Goal: Transaction & Acquisition: Book appointment/travel/reservation

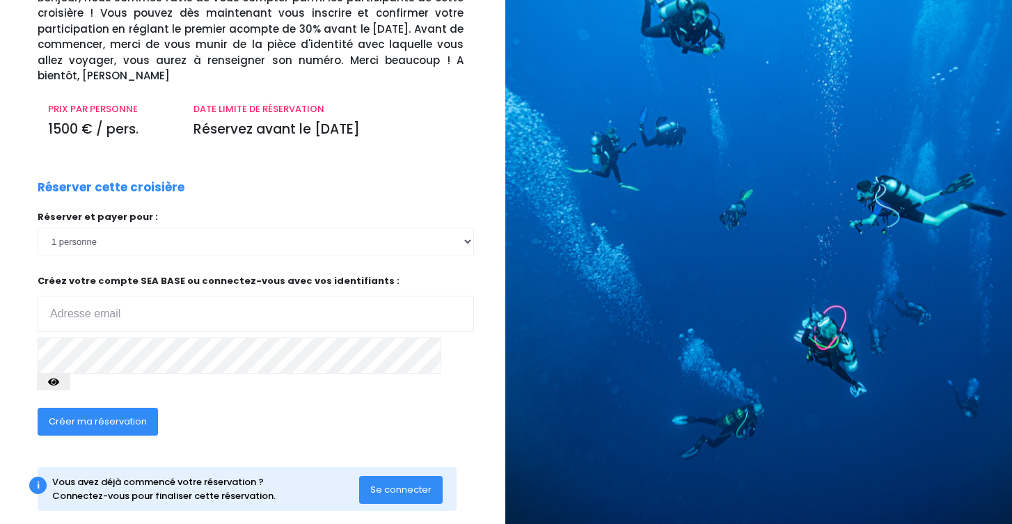
scroll to position [116, 1]
click at [285, 282] on p "Créez votre compte SEA BASE ou connectez-vous avec vos identifiants : Votre adr…" at bounding box center [256, 304] width 436 height 58
click at [211, 317] on input "email" at bounding box center [256, 315] width 436 height 36
type input "[EMAIL_ADDRESS][DOMAIN_NAME]"
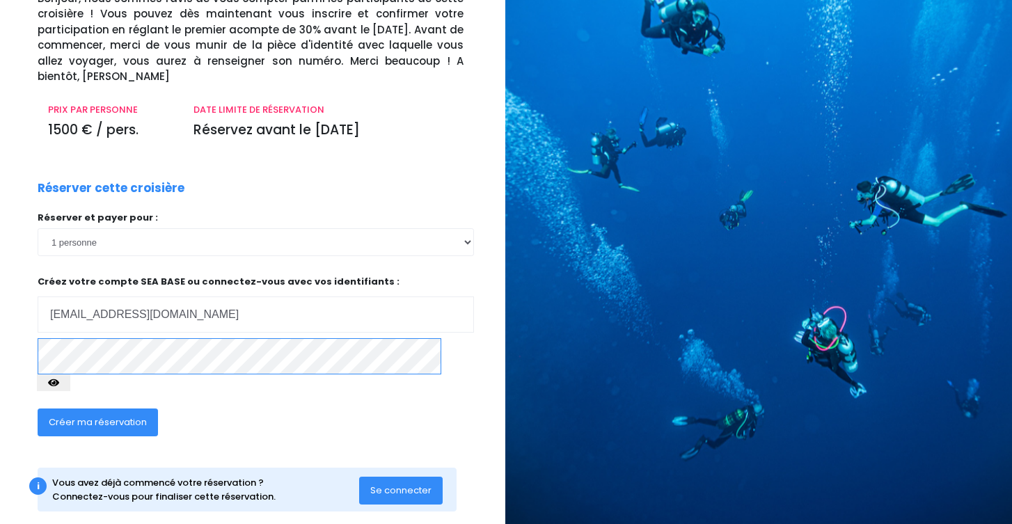
scroll to position [116, 0]
click at [0, 333] on div "RÉSERVEZ VOTRE CROISIÈRE Croisière ST JOHN'S - Du [DATE] au [DATE] [PERSON_NAME…" at bounding box center [248, 219] width 517 height 639
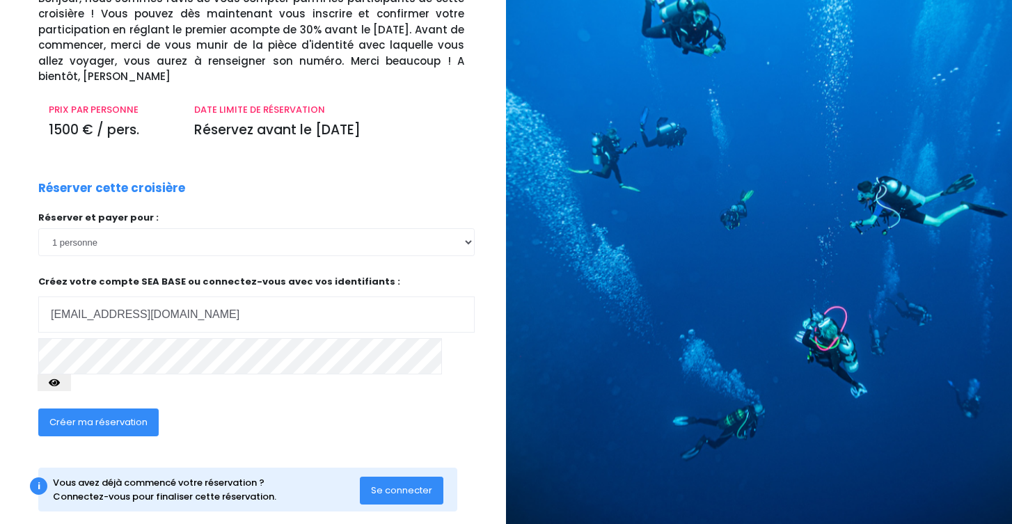
click at [72, 416] on span "Créer ma réservation" at bounding box center [98, 422] width 98 height 13
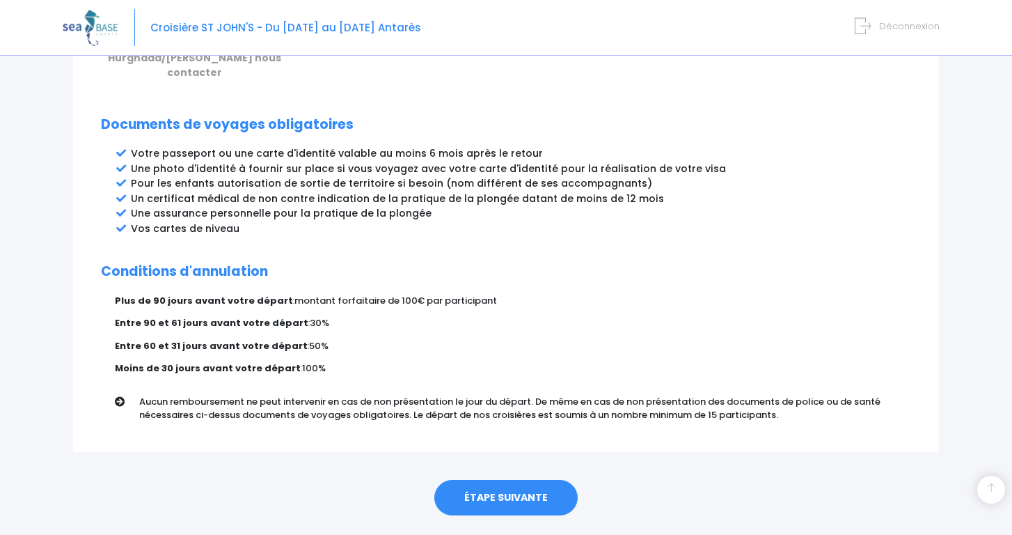
scroll to position [716, 0]
click at [504, 480] on link "ÉTAPE SUIVANTE" at bounding box center [505, 498] width 143 height 36
click at [530, 480] on link "ÉTAPE SUIVANTE" at bounding box center [505, 498] width 143 height 36
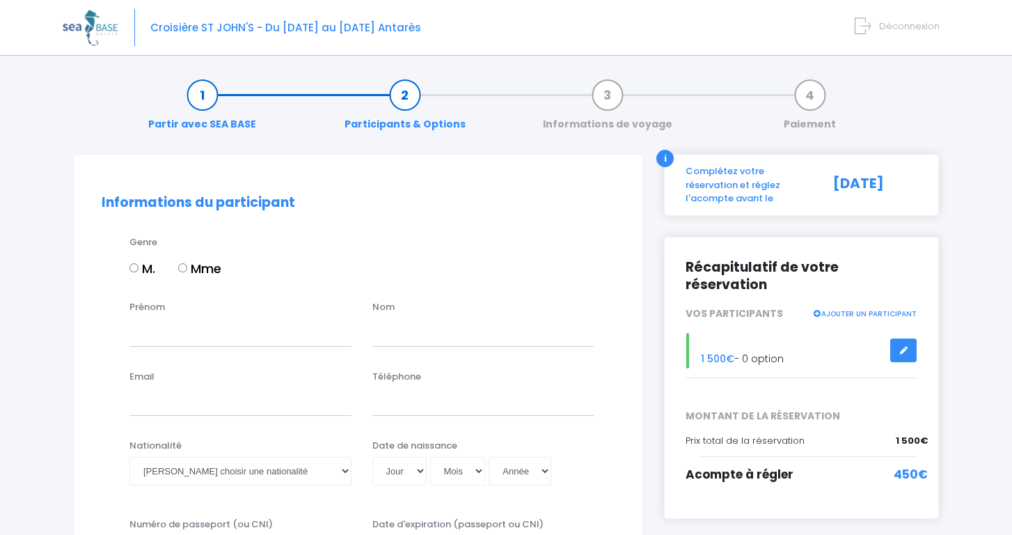
click at [189, 267] on label "Mme" at bounding box center [199, 268] width 43 height 19
click at [187, 267] on input "Mme" at bounding box center [182, 267] width 9 height 9
radio input "true"
type input "Daniela"
type input "Camargo"
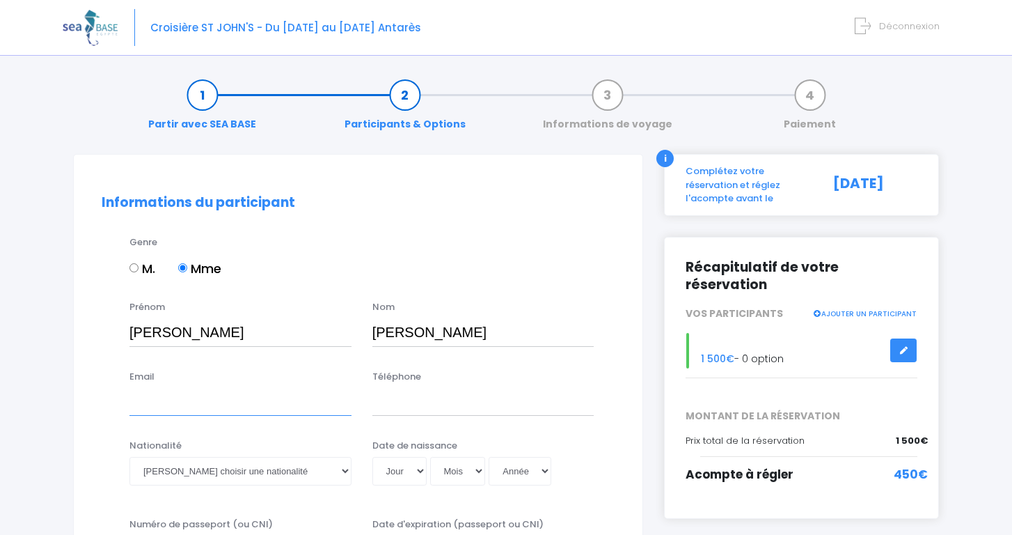
type input "[EMAIL_ADDRESS][DOMAIN_NAME]"
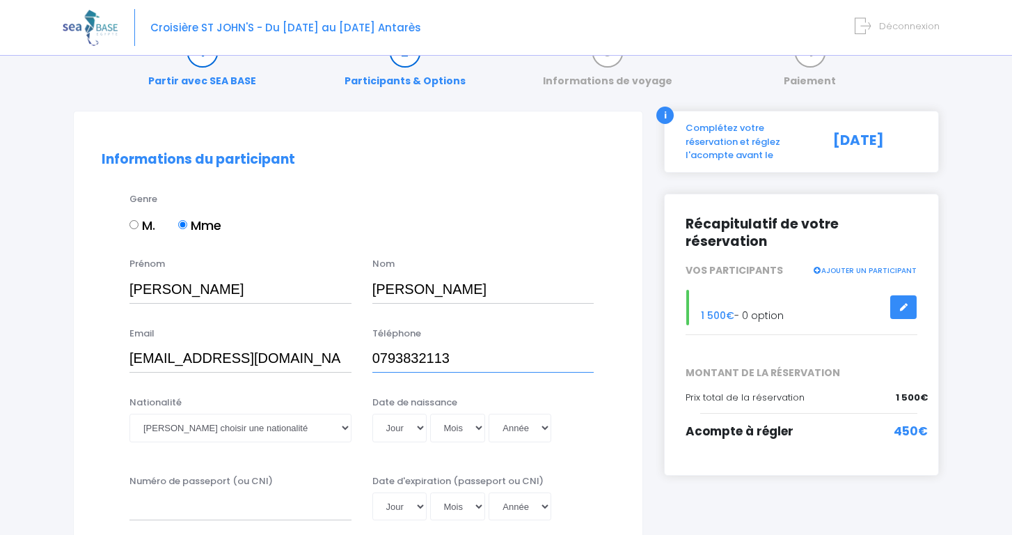
scroll to position [65, 0]
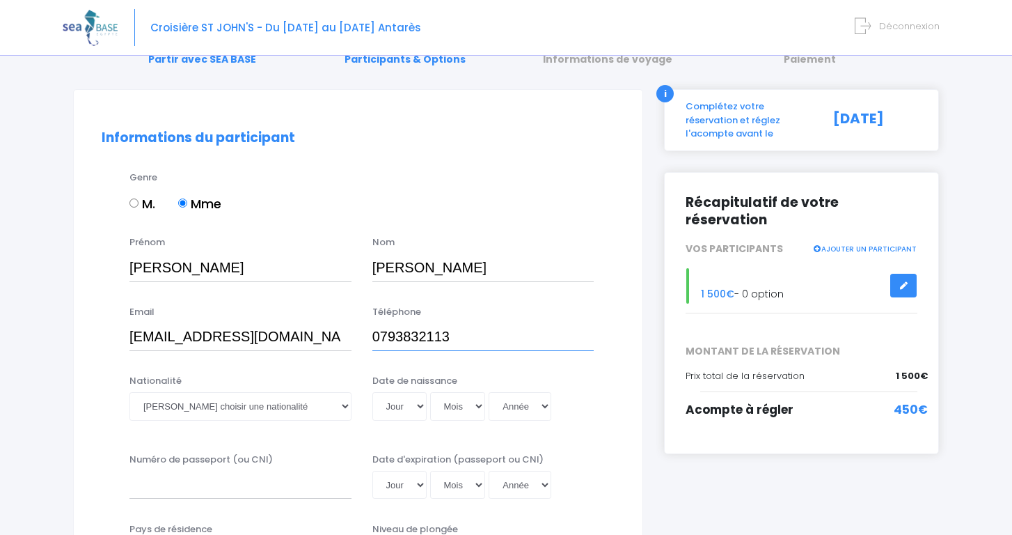
type input "0793832113"
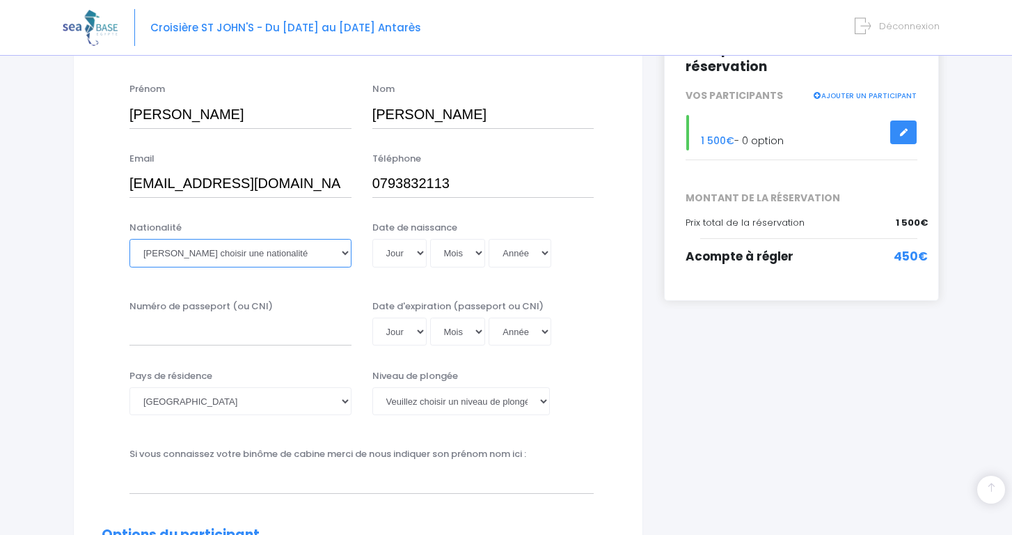
scroll to position [221, 0]
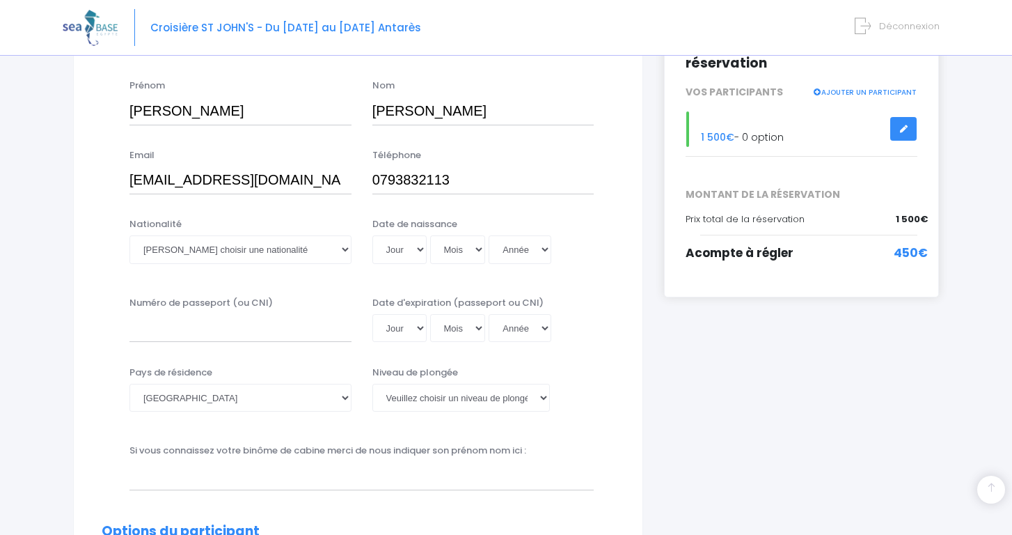
click at [337, 264] on div "Nationalité Veuillez choisir une nationalité Afghane Albanaise Algerienne Allem…" at bounding box center [240, 244] width 243 height 55
select select "Bresilienne"
select select "29"
select select "12"
select select "1993"
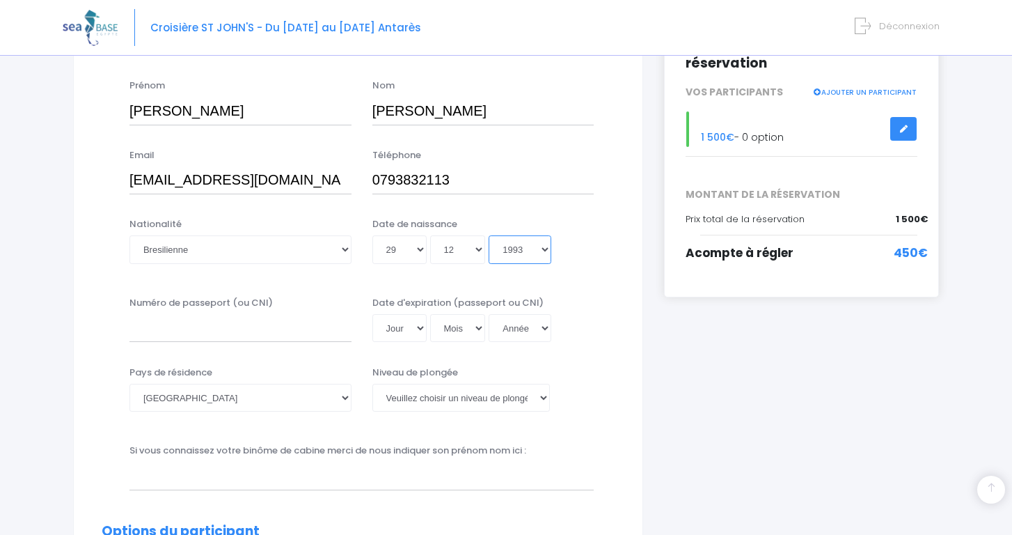
type input "[DATE]"
click at [305, 337] on input "Numéro de passeport (ou CNI)" at bounding box center [240, 328] width 222 height 28
type input "YD086650"
select select "10"
select select "12"
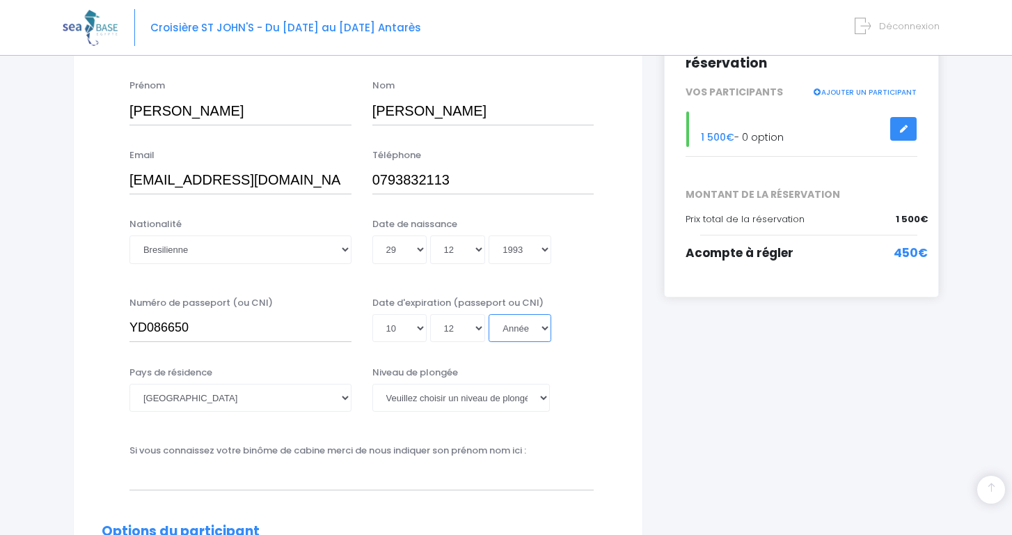
select select "2029"
type input "[DATE]"
select select "[GEOGRAPHIC_DATA]"
select select "PADI Open Water diver"
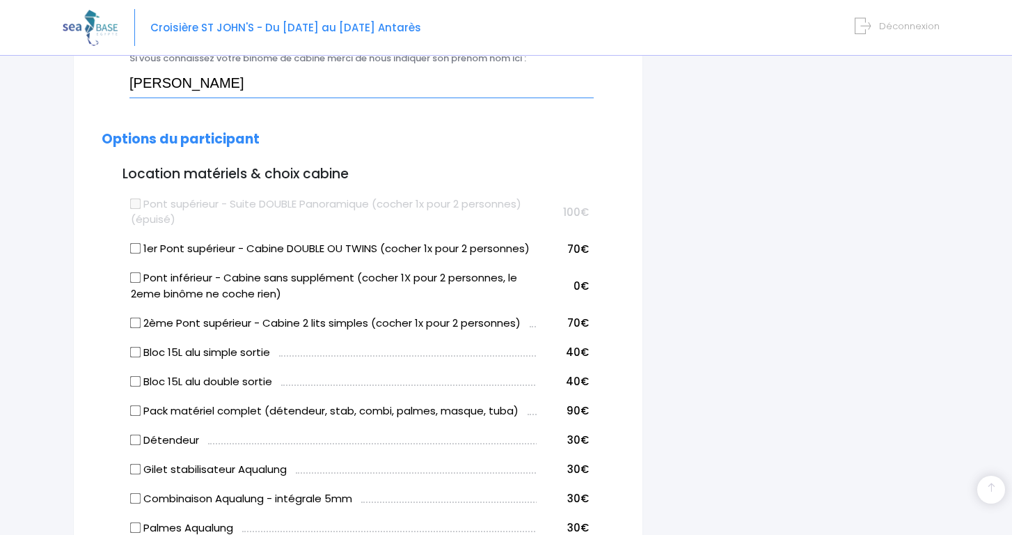
scroll to position [650, 0]
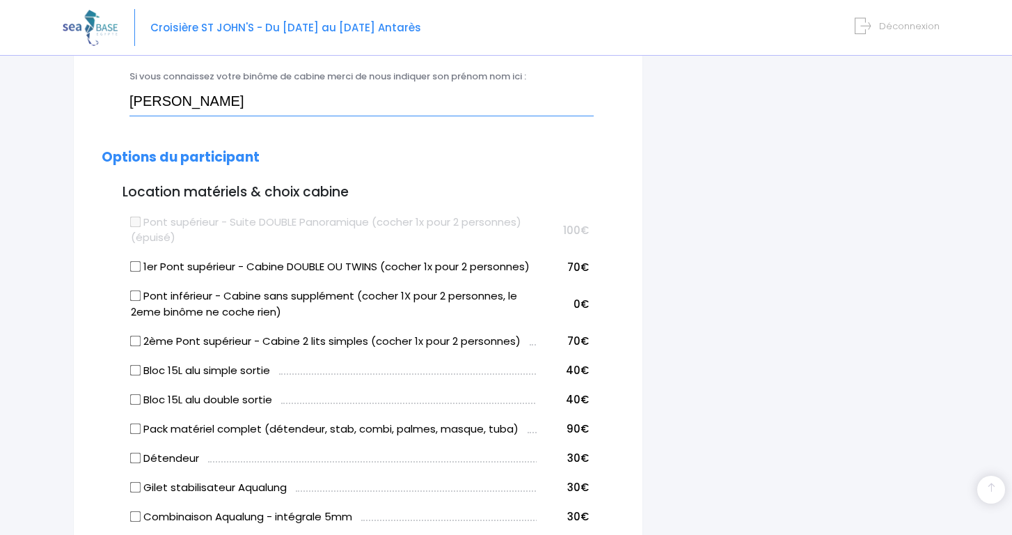
type input "Jessy Fabre"
click at [150, 210] on td "Pont supérieur - Suite DOUBLE Panoramique (cocher 1x pour 2 personnes) (épuisé)" at bounding box center [332, 227] width 410 height 45
click at [237, 214] on label "Pont supérieur - Suite DOUBLE Panoramique (cocher 1x pour 2 personnes) (épuisé)" at bounding box center [334, 229] width 407 height 31
click at [232, 219] on label "Pont supérieur - Suite DOUBLE Panoramique (cocher 1x pour 2 personnes) (épuisé)" at bounding box center [334, 229] width 407 height 31
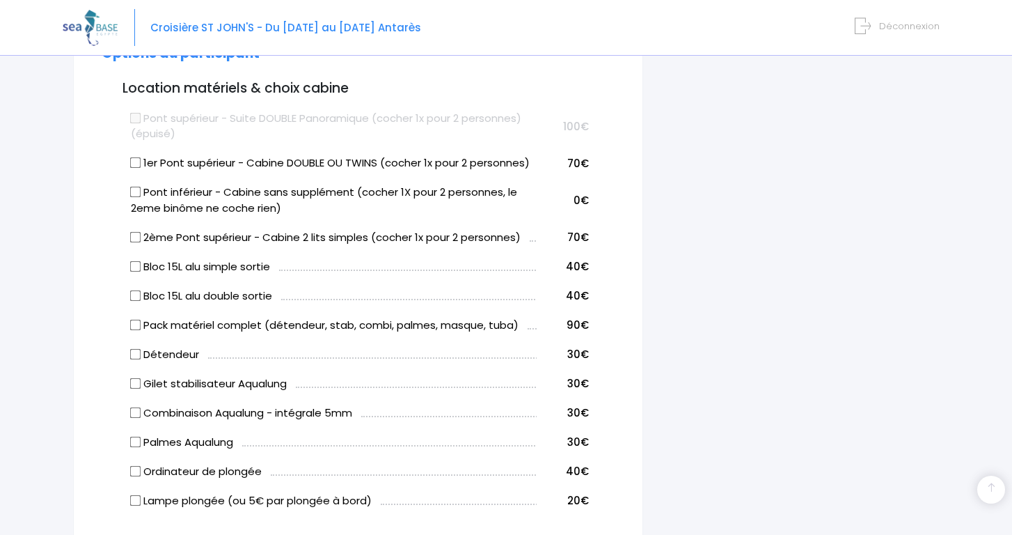
scroll to position [753, 0]
click at [168, 162] on label "1er Pont supérieur - Cabine DOUBLE OU TWINS (cocher 1x pour 2 personnes)" at bounding box center [330, 163] width 399 height 16
click at [141, 162] on input "1er Pont supérieur - Cabine DOUBLE OU TWINS (cocher 1x pour 2 personnes)" at bounding box center [135, 162] width 11 height 11
checkbox input "true"
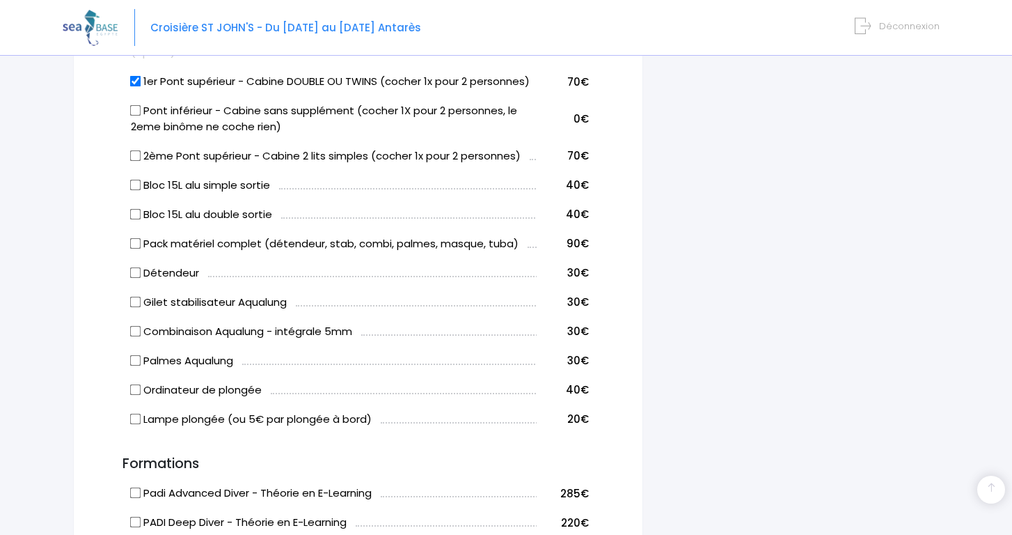
scroll to position [836, 0]
click at [169, 397] on td "Ordinateur de plongée" at bounding box center [332, 386] width 410 height 29
click at [171, 391] on label "Ordinateur de plongée" at bounding box center [196, 389] width 131 height 16
click at [141, 391] on input "Ordinateur de plongée" at bounding box center [135, 387] width 11 height 11
checkbox input "true"
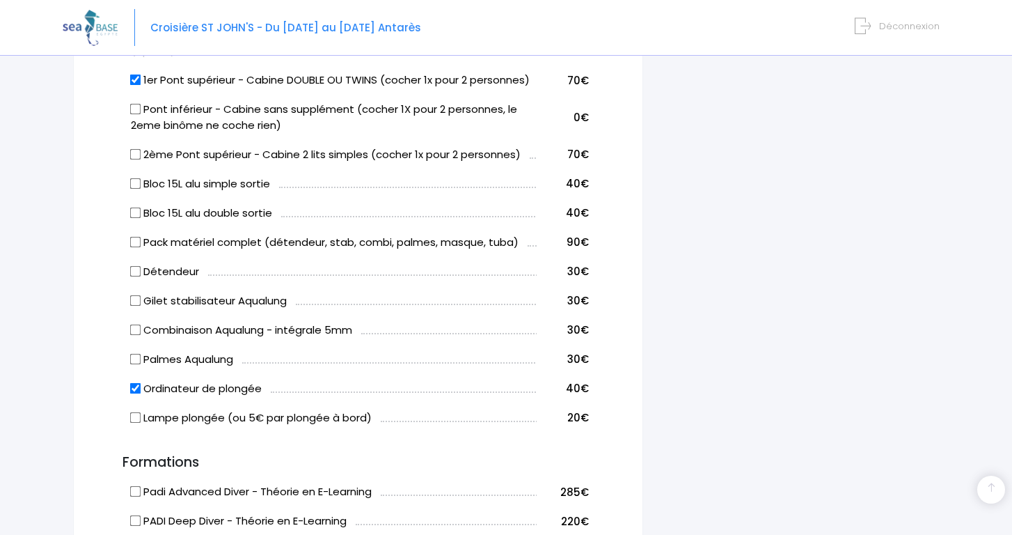
click at [169, 365] on td "Palmes Aqualung" at bounding box center [332, 357] width 410 height 29
click at [170, 352] on label "Palmes Aqualung" at bounding box center [182, 360] width 102 height 16
click at [141, 353] on input "Palmes Aqualung" at bounding box center [135, 358] width 11 height 11
checkbox input "true"
click at [170, 335] on label "Combinaison Aqualung - intégrale 5mm" at bounding box center [241, 330] width 221 height 16
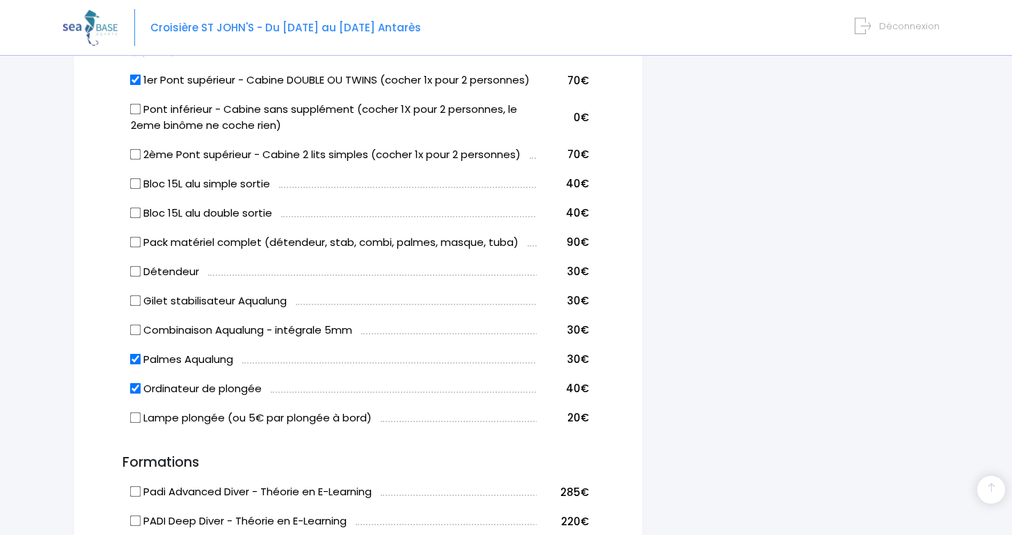
click at [141, 335] on input "Combinaison Aqualung - intégrale 5mm" at bounding box center [135, 329] width 11 height 11
checkbox input "true"
click at [177, 306] on td "Gilet stabilisateur Aqualung" at bounding box center [332, 298] width 410 height 29
click at [177, 300] on label "Gilet stabilisateur Aqualung" at bounding box center [209, 301] width 156 height 16
click at [141, 300] on input "Gilet stabilisateur Aqualung" at bounding box center [135, 299] width 11 height 11
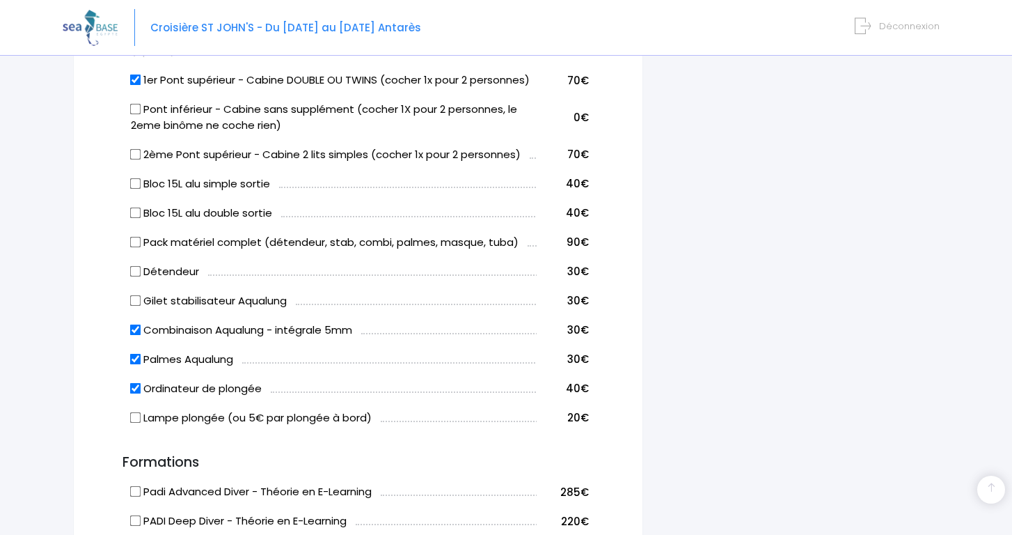
checkbox input "true"
click at [170, 272] on label "Détendeur" at bounding box center [165, 272] width 68 height 16
click at [141, 272] on input "Détendeur" at bounding box center [135, 270] width 11 height 11
checkbox input "true"
click at [172, 242] on label "Pack matériel complet (détendeur, stab, combi, palmes, masque, tuba)" at bounding box center [325, 243] width 388 height 16
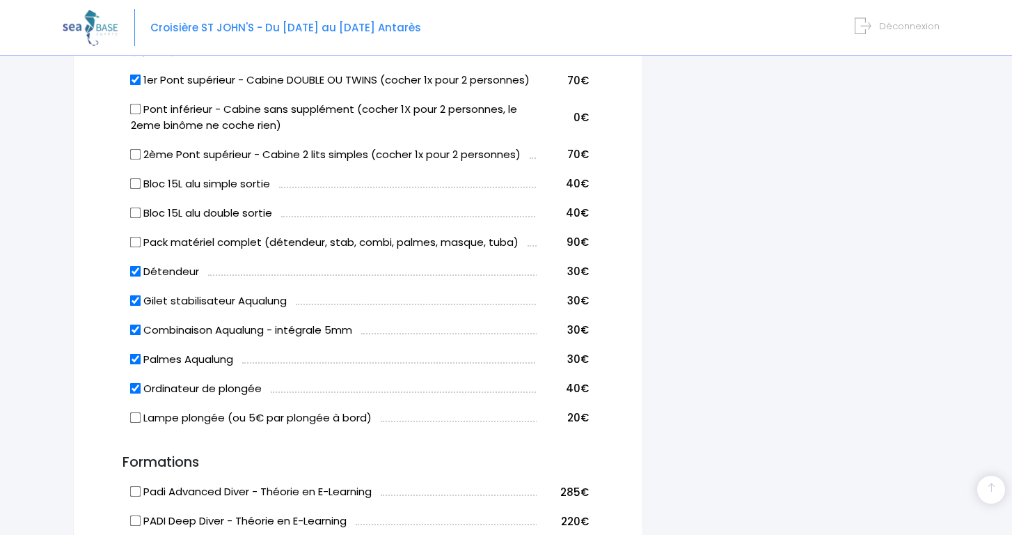
click at [141, 242] on input "Pack matériel complet (détendeur, stab, combi, palmes, masque, tuba)" at bounding box center [135, 241] width 11 height 11
checkbox input "true"
click at [143, 269] on label "Détendeur" at bounding box center [165, 272] width 68 height 16
click at [141, 269] on input "Détendeur" at bounding box center [135, 270] width 11 height 11
checkbox input "false"
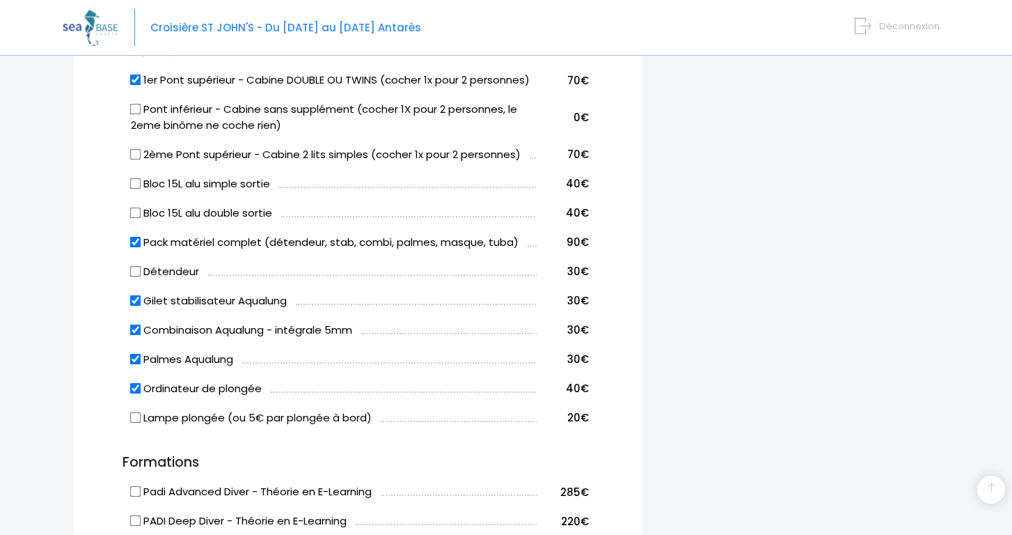
click at [139, 294] on input "Gilet stabilisateur Aqualung" at bounding box center [135, 299] width 11 height 11
checkbox input "false"
click at [138, 322] on label "Combinaison Aqualung - intégrale 5mm" at bounding box center [241, 330] width 221 height 16
click at [138, 324] on input "Combinaison Aqualung - intégrale 5mm" at bounding box center [135, 329] width 11 height 11
checkbox input "false"
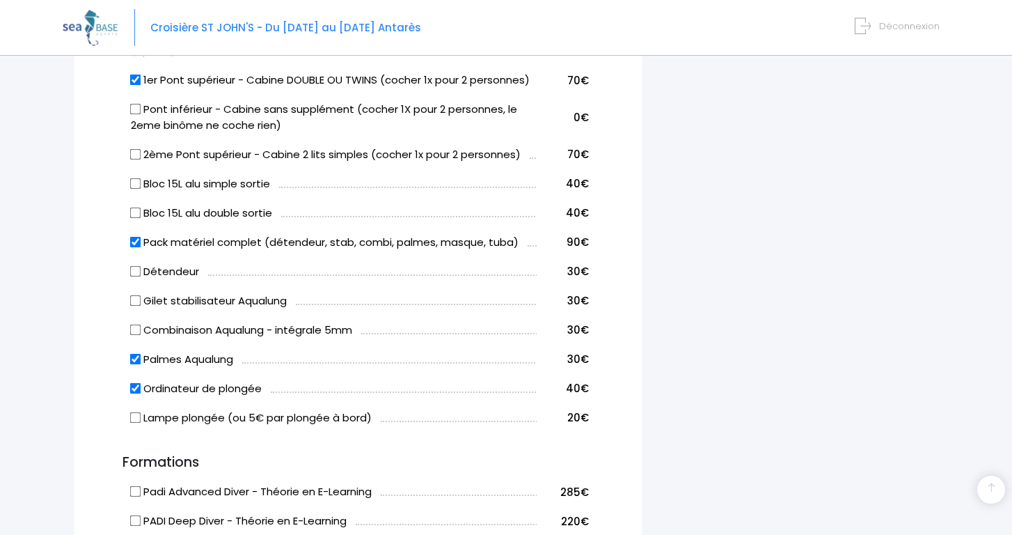
click at [140, 353] on input "Palmes Aqualung" at bounding box center [135, 358] width 11 height 11
checkbox input "false"
click at [137, 384] on input "Ordinateur de plongée" at bounding box center [135, 387] width 11 height 11
checkbox input "false"
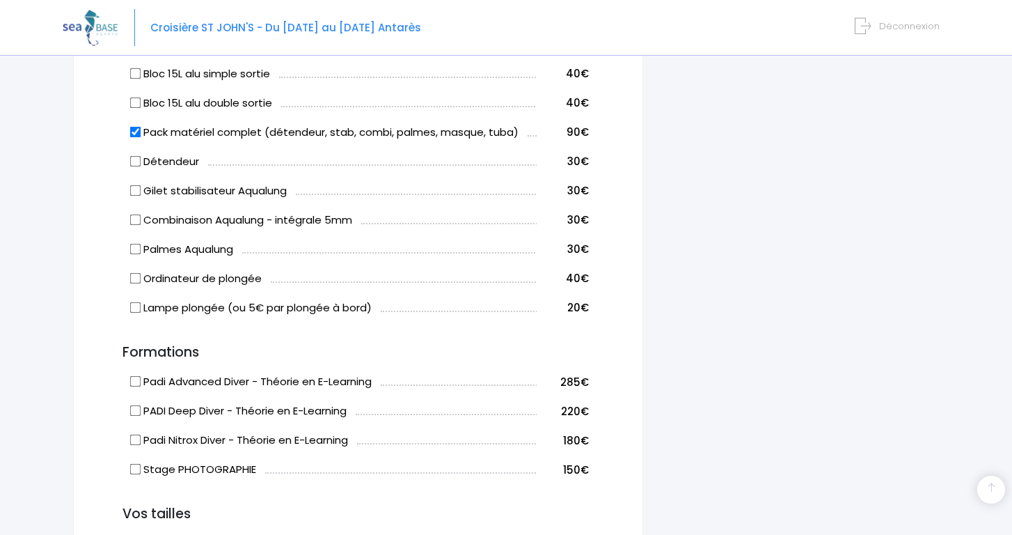
scroll to position [945, 0]
click at [249, 102] on label "Bloc 15L alu double sortie" at bounding box center [201, 104] width 141 height 16
click at [141, 102] on input "Bloc 15L alu double sortie" at bounding box center [135, 102] width 11 height 11
click at [249, 102] on label "Bloc 15L alu double sortie" at bounding box center [201, 104] width 141 height 16
click at [141, 102] on input "Bloc 15L alu double sortie" at bounding box center [135, 102] width 11 height 11
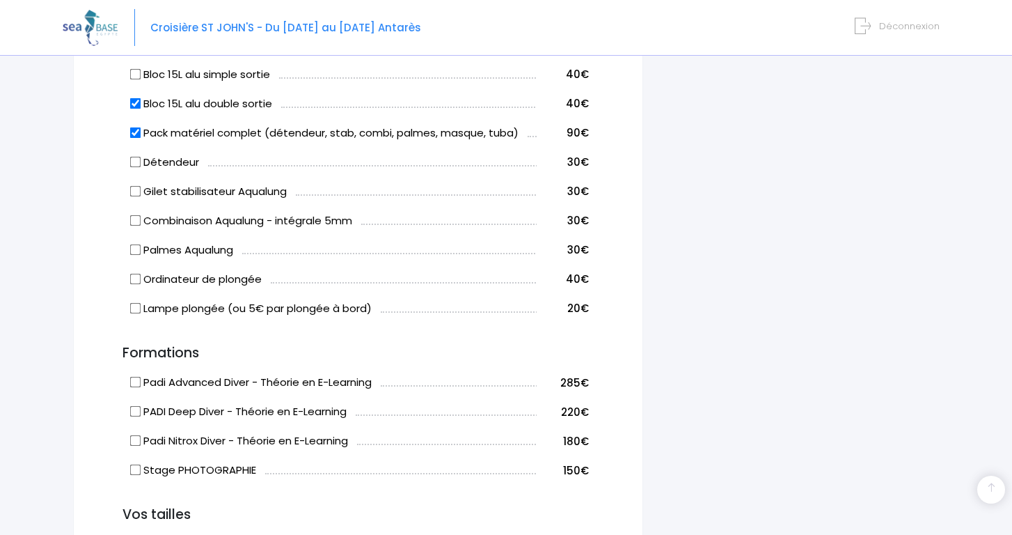
checkbox input "false"
click at [249, 74] on label "Bloc 15L alu simple sortie" at bounding box center [200, 75] width 139 height 16
click at [141, 74] on input "Bloc 15L alu simple sortie" at bounding box center [135, 73] width 11 height 11
checkbox input "true"
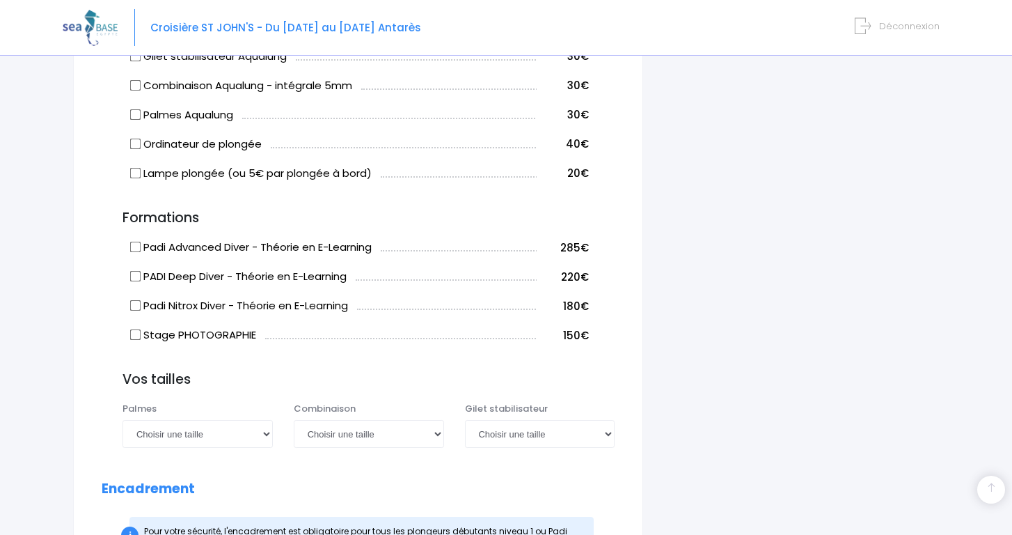
scroll to position [1081, 0]
click at [310, 242] on label "Padi Advanced Diver - Théorie en E-Learning" at bounding box center [251, 247] width 241 height 16
click at [141, 242] on input "Padi Advanced Diver - Théorie en E-Learning" at bounding box center [135, 246] width 11 height 11
checkbox input "true"
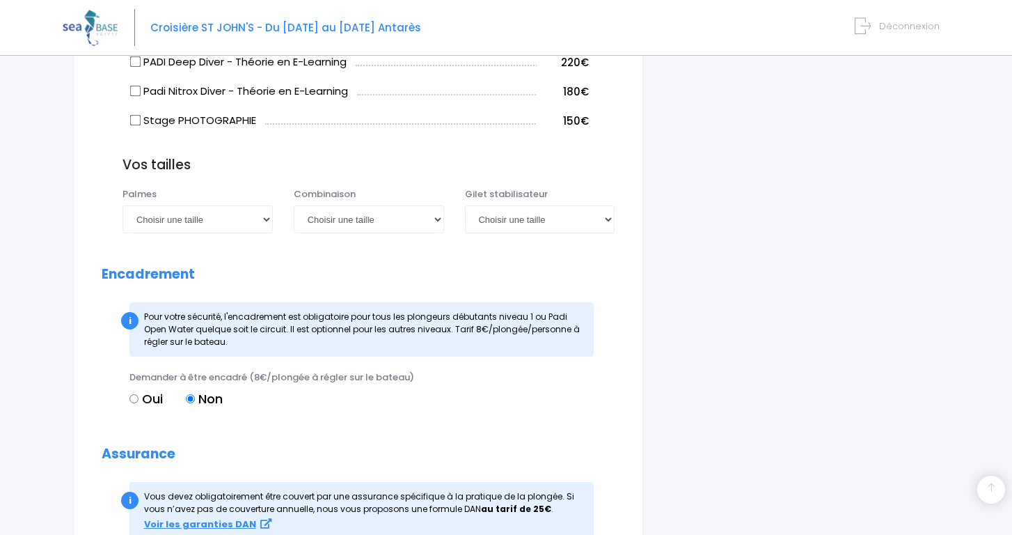
scroll to position [1303, 0]
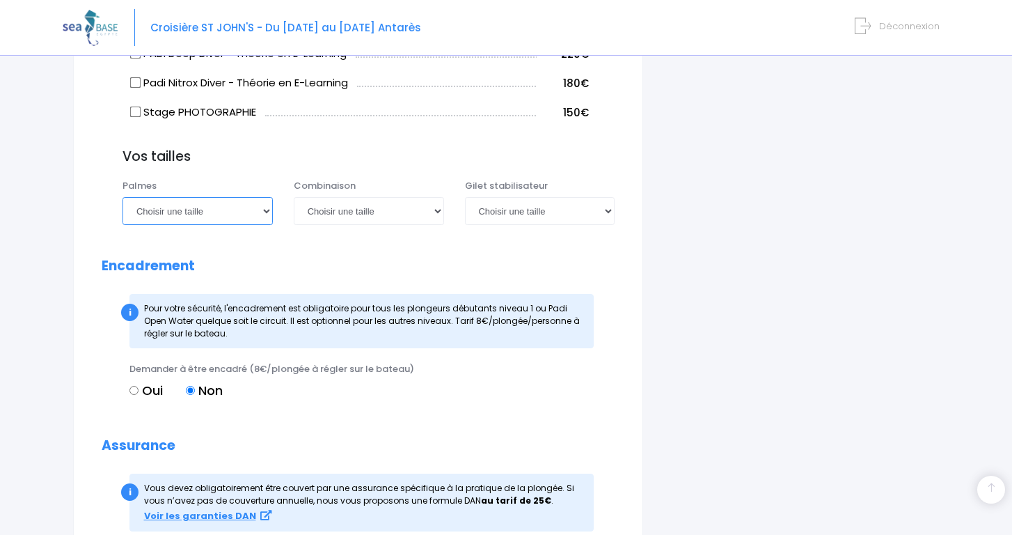
select select "38/39"
select select "XS"
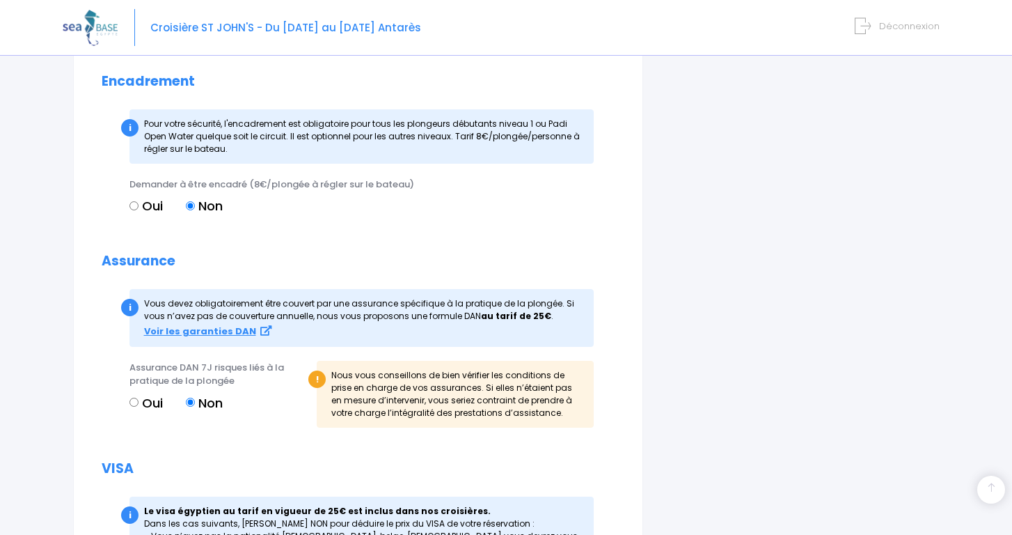
scroll to position [1504, 0]
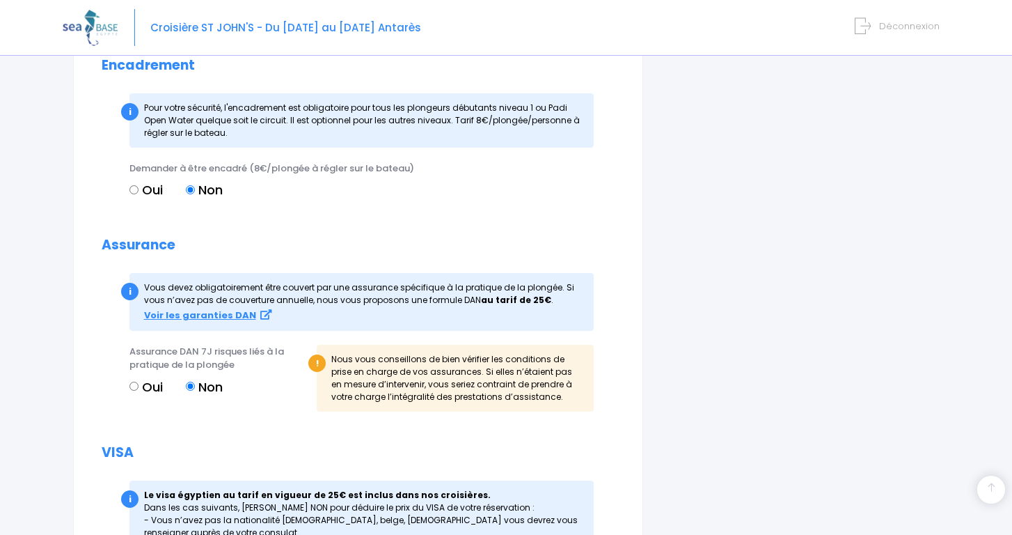
click at [154, 188] on label "Oui" at bounding box center [145, 189] width 33 height 19
click at [139, 188] on input "Oui" at bounding box center [133, 189] width 9 height 9
radio input "true"
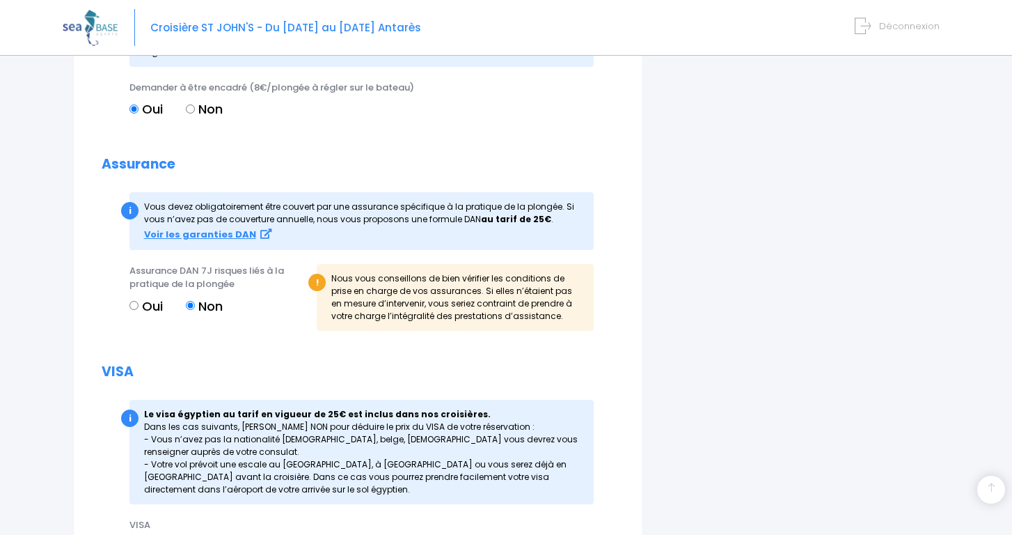
scroll to position [1594, 0]
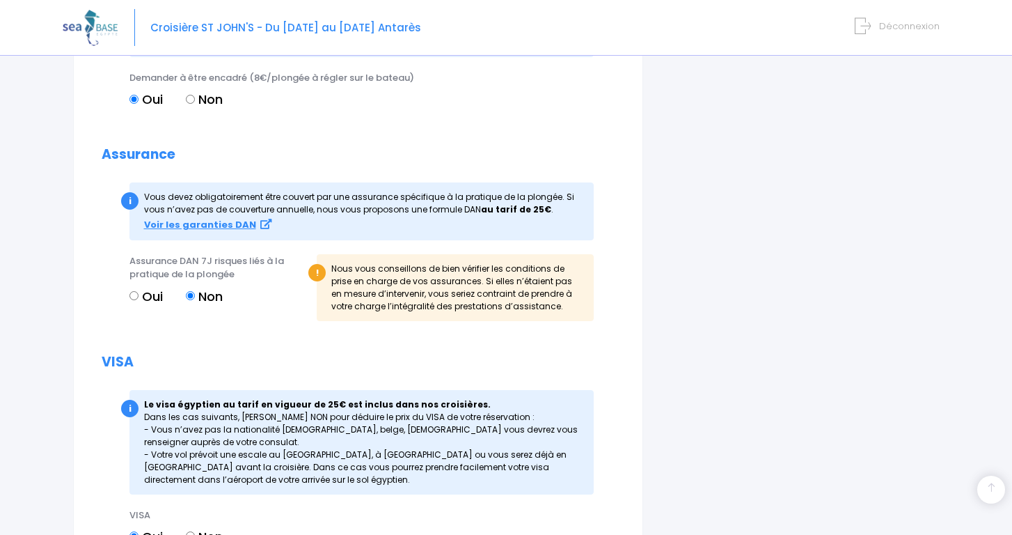
click at [157, 290] on label "Oui" at bounding box center [145, 296] width 33 height 19
click at [139, 291] on input "Oui" at bounding box center [133, 295] width 9 height 9
radio input "true"
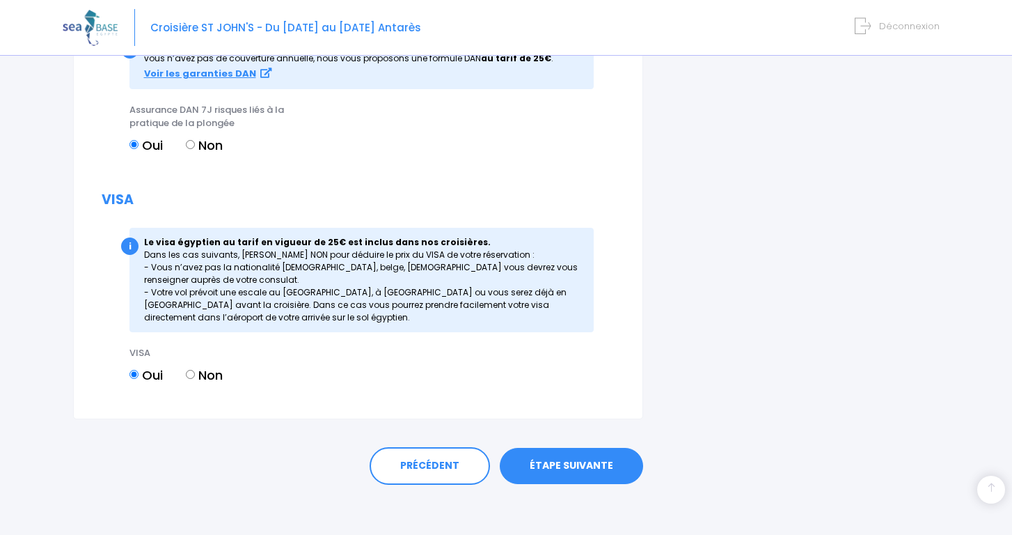
scroll to position [1745, 0]
click at [565, 456] on link "ÉTAPE SUIVANTE" at bounding box center [571, 466] width 143 height 36
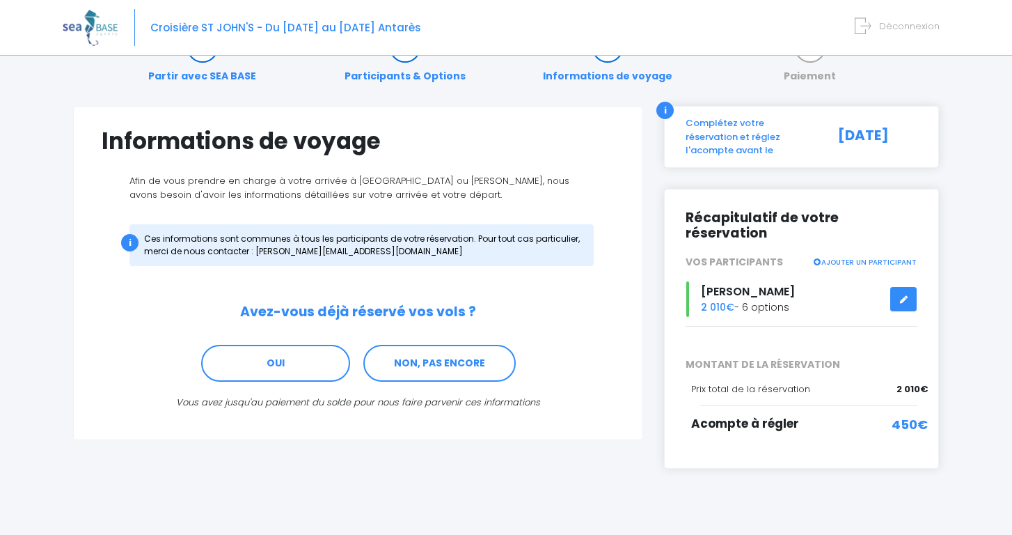
scroll to position [47, 0]
drag, startPoint x: 701, startPoint y: 290, endPoint x: 850, endPoint y: 290, distance: 149.0
click at [850, 290] on div "Daniela Camargo 2 010€ - 6 options" at bounding box center [801, 300] width 253 height 36
click at [804, 317] on div at bounding box center [801, 326] width 253 height 19
click at [911, 288] on link at bounding box center [903, 300] width 26 height 24
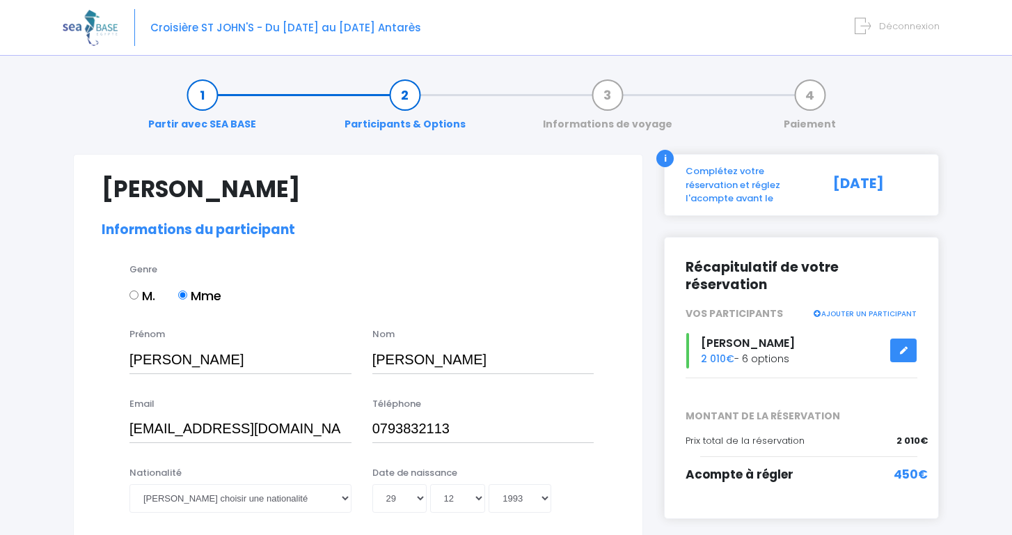
select select "[GEOGRAPHIC_DATA]"
select select "PADI Open Water diver"
select select "38/39"
select select "XS"
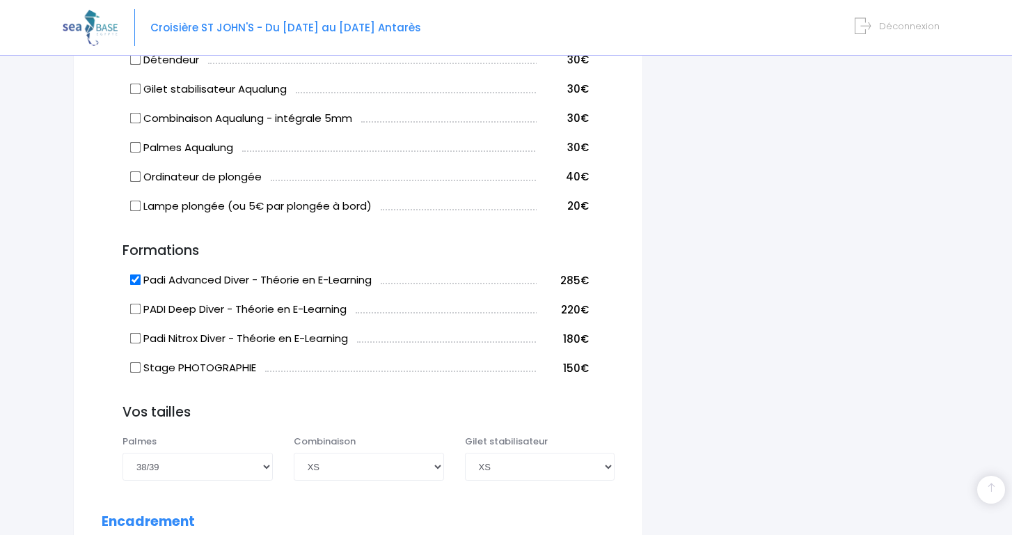
scroll to position [1084, 0]
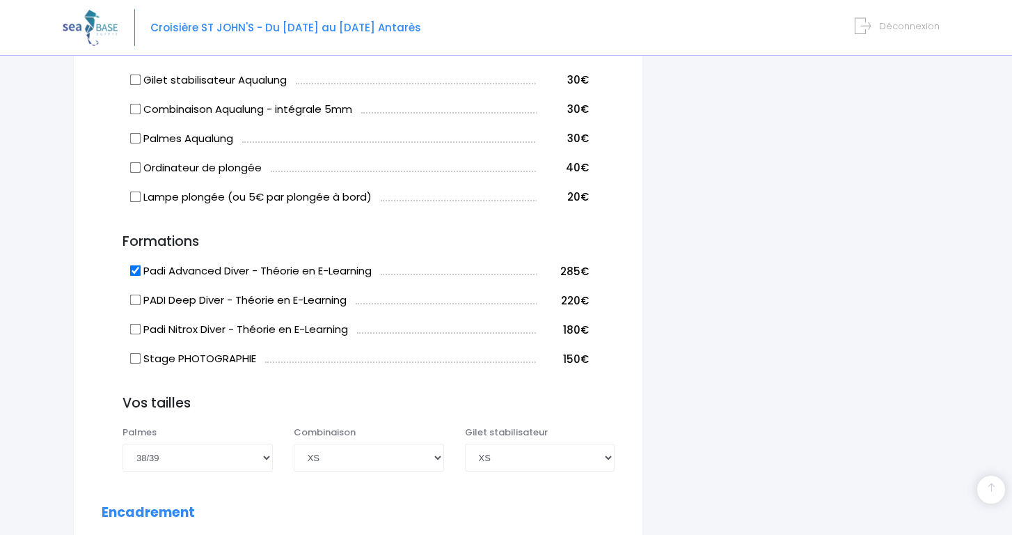
click at [136, 267] on input "Padi Advanced Diver - Théorie en E-Learning" at bounding box center [135, 270] width 11 height 11
checkbox input "false"
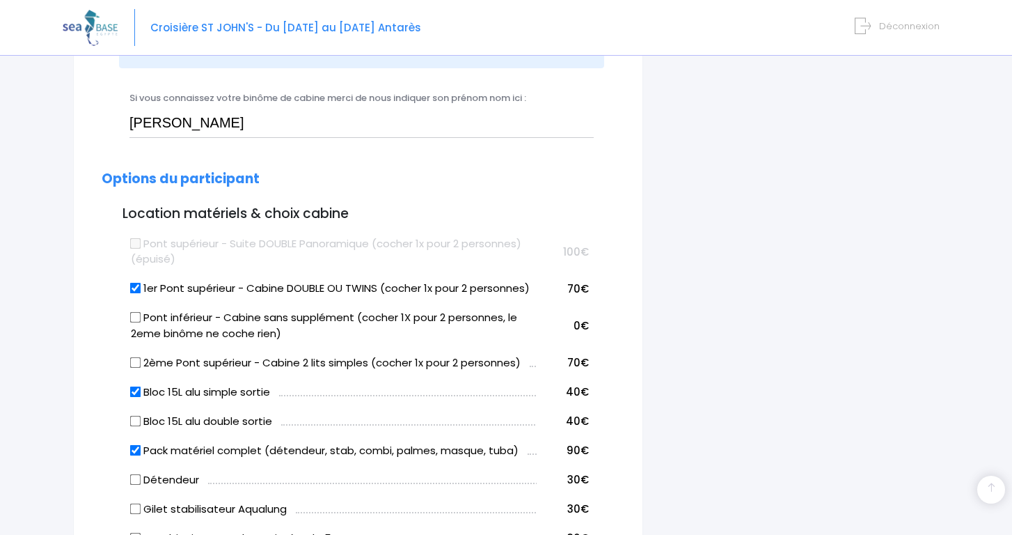
scroll to position [661, 0]
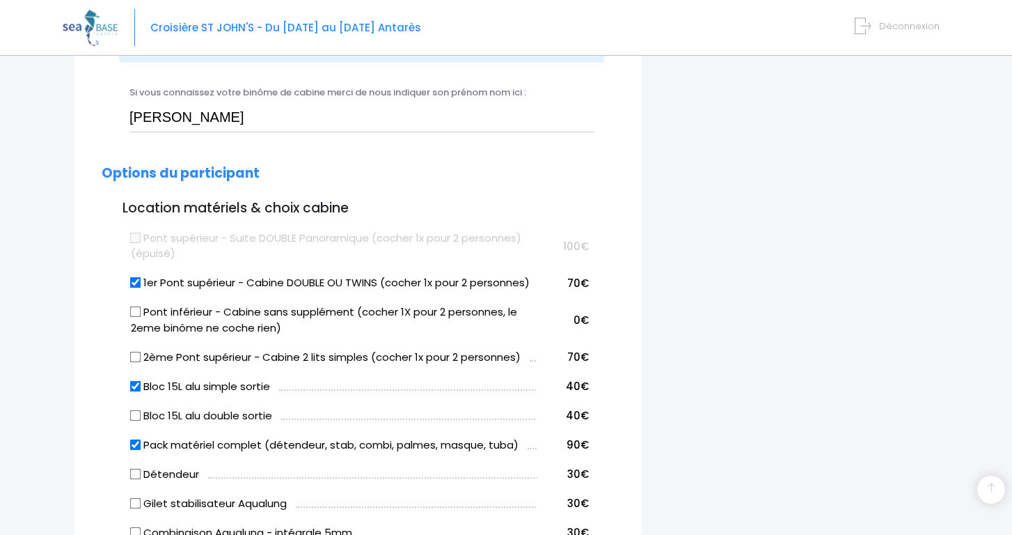
click at [139, 281] on input "1er Pont supérieur - Cabine DOUBLE OU TWINS (cocher 1x pour 2 personnes)" at bounding box center [135, 282] width 11 height 11
checkbox input "false"
click at [134, 313] on input "Pont inférieur - Cabine sans supplément (cocher 1X pour 2 personnes, le 2eme bi…" at bounding box center [135, 311] width 11 height 11
checkbox input "true"
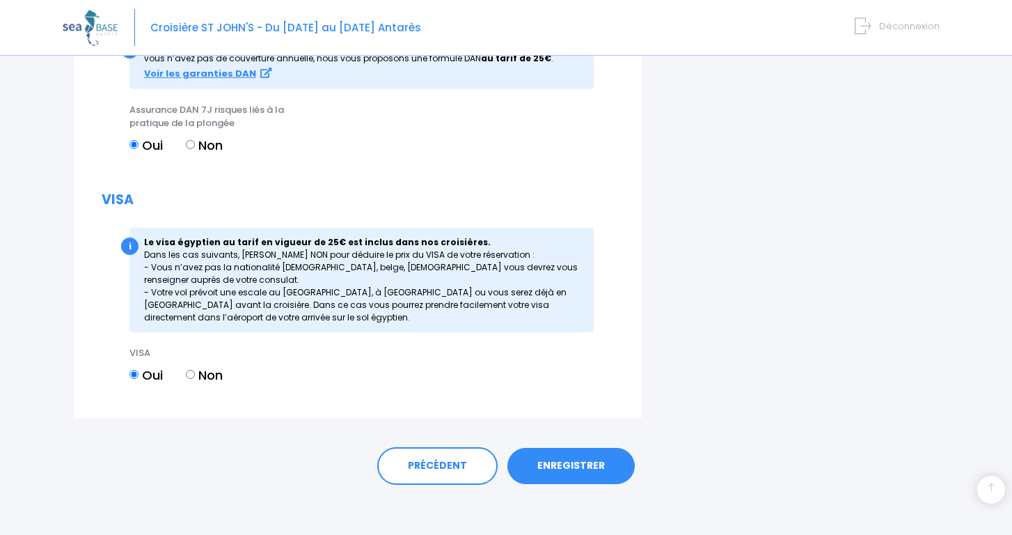
scroll to position [1772, 0]
click at [574, 452] on link "ENREGISTRER" at bounding box center [570, 466] width 127 height 36
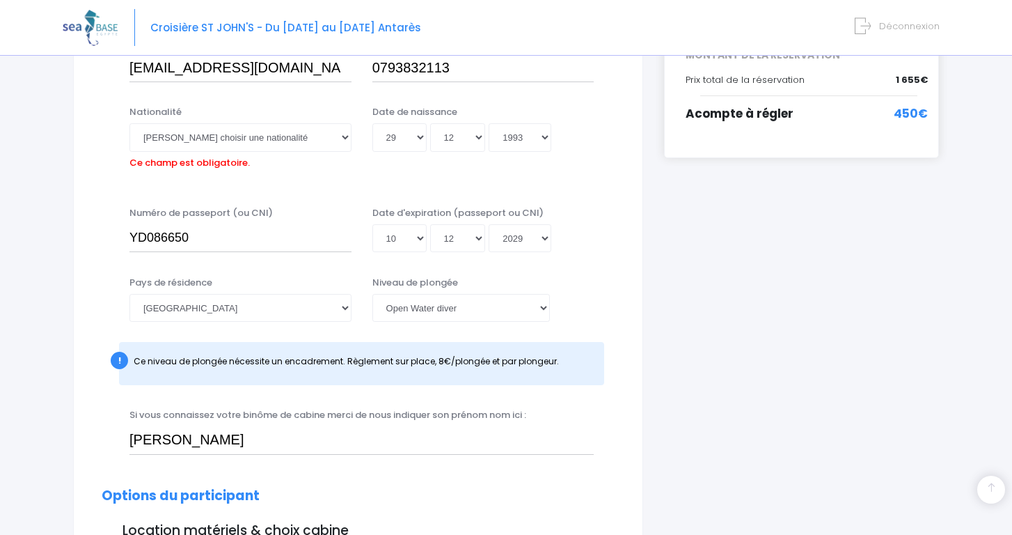
scroll to position [345, 0]
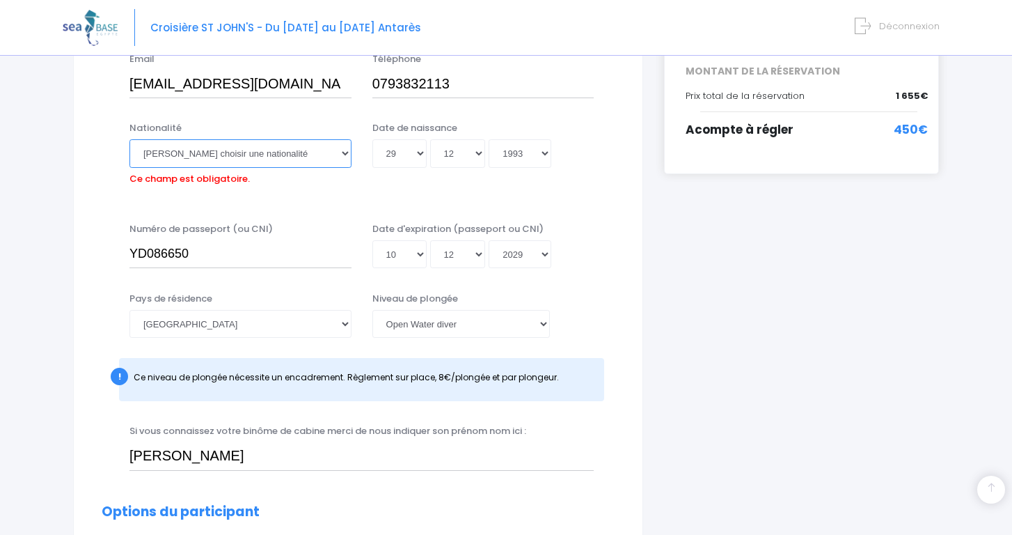
select select "Bresilienne"
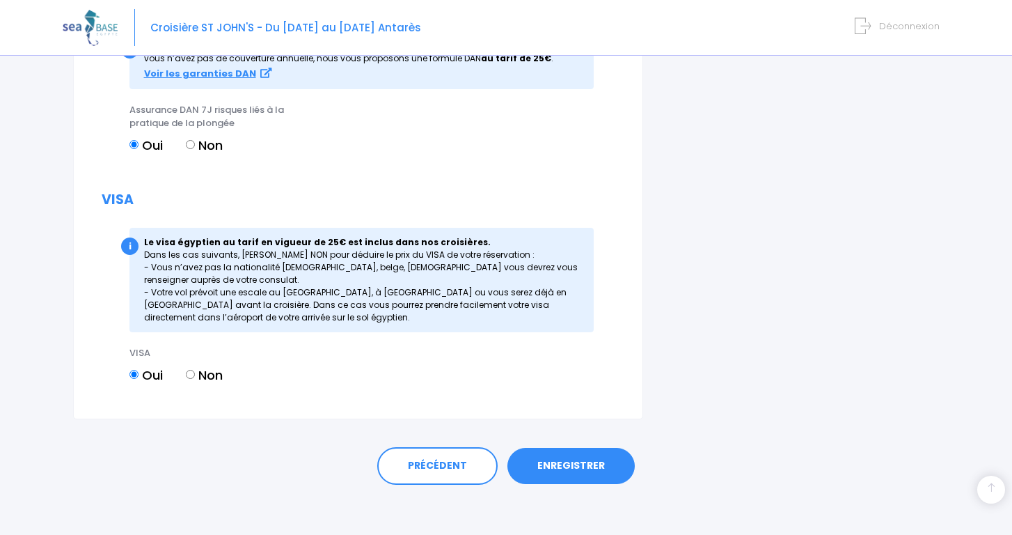
scroll to position [1772, 0]
click at [595, 454] on link "ENREGISTRER" at bounding box center [570, 466] width 127 height 36
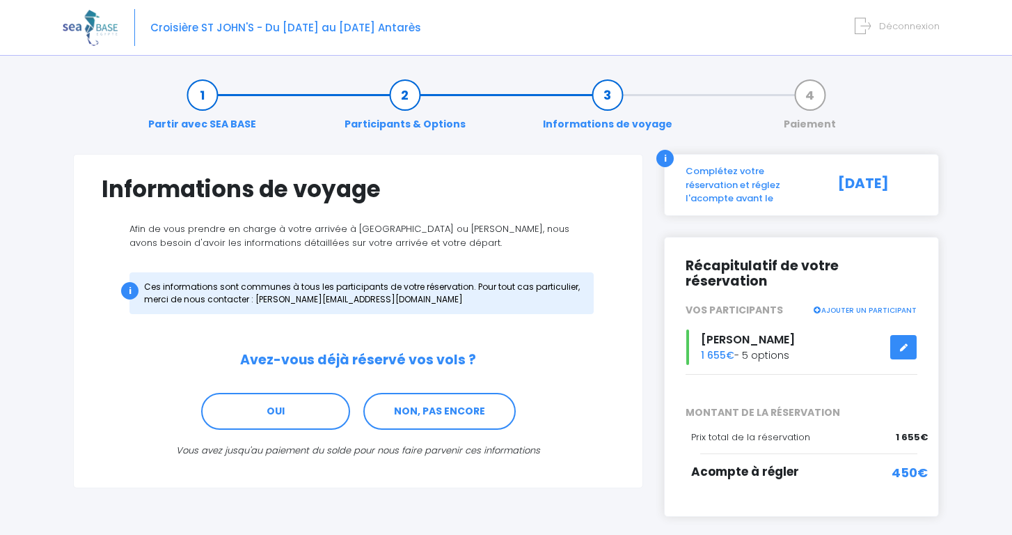
click at [898, 335] on link at bounding box center [903, 347] width 26 height 24
click at [904, 336] on link at bounding box center [903, 347] width 26 height 24
click at [908, 335] on link at bounding box center [903, 347] width 26 height 24
click at [901, 283] on div "Récapitulatif de votre réservation VOS PARTICIPANTS AJOUTER UN PARTICIPANT Dani…" at bounding box center [802, 321] width 232 height 127
click at [901, 281] on div "Récapitulatif de votre réservation VOS PARTICIPANTS AJOUTER UN PARTICIPANT Dani…" at bounding box center [802, 321] width 232 height 127
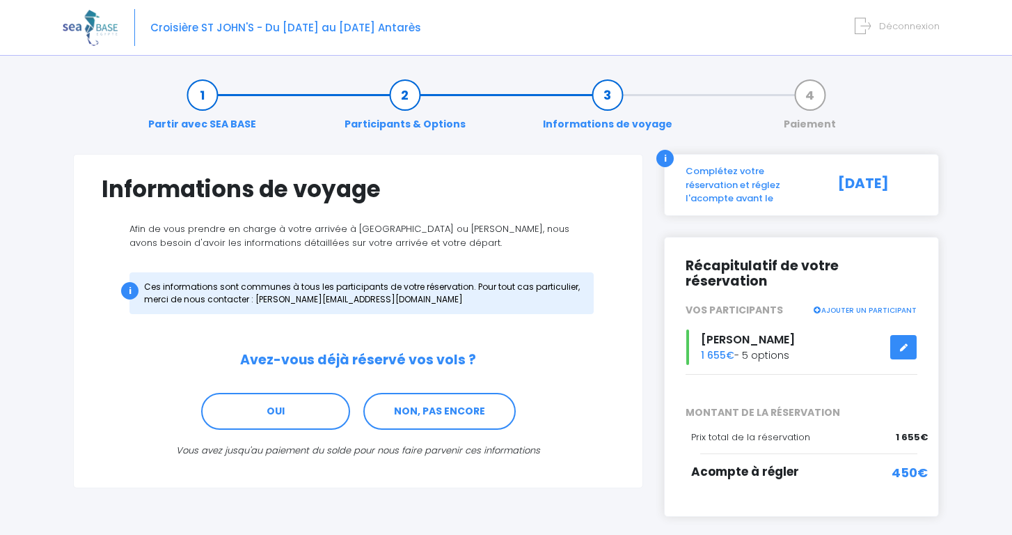
click at [901, 303] on link "AJOUTER UN PARTICIPANT" at bounding box center [864, 309] width 104 height 13
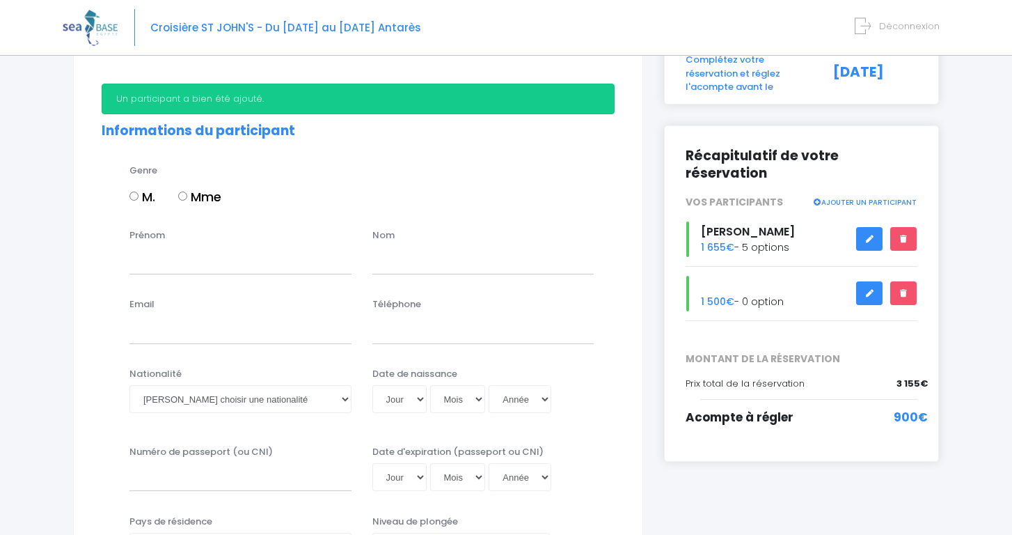
scroll to position [150, 0]
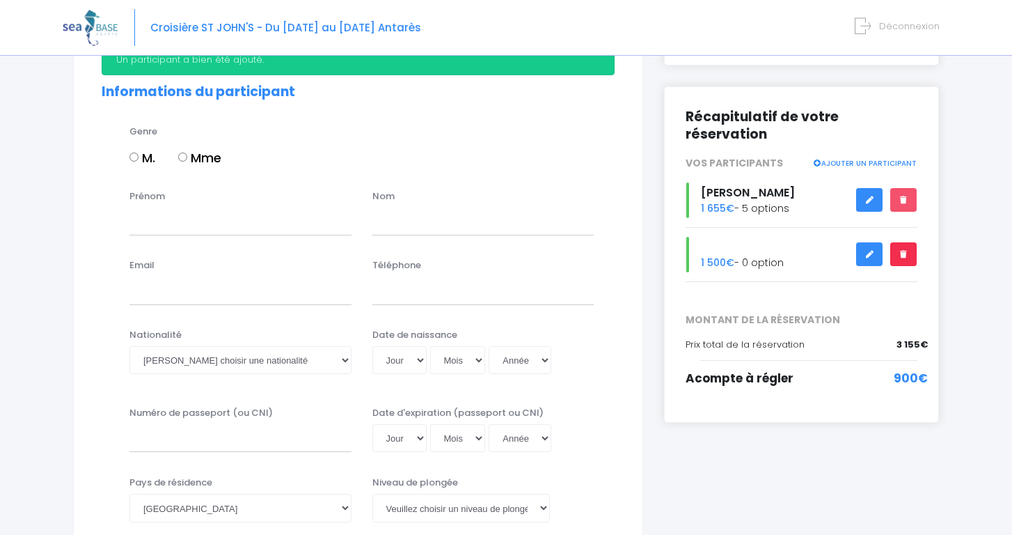
click at [902, 254] on icon at bounding box center [904, 254] width 10 height 0
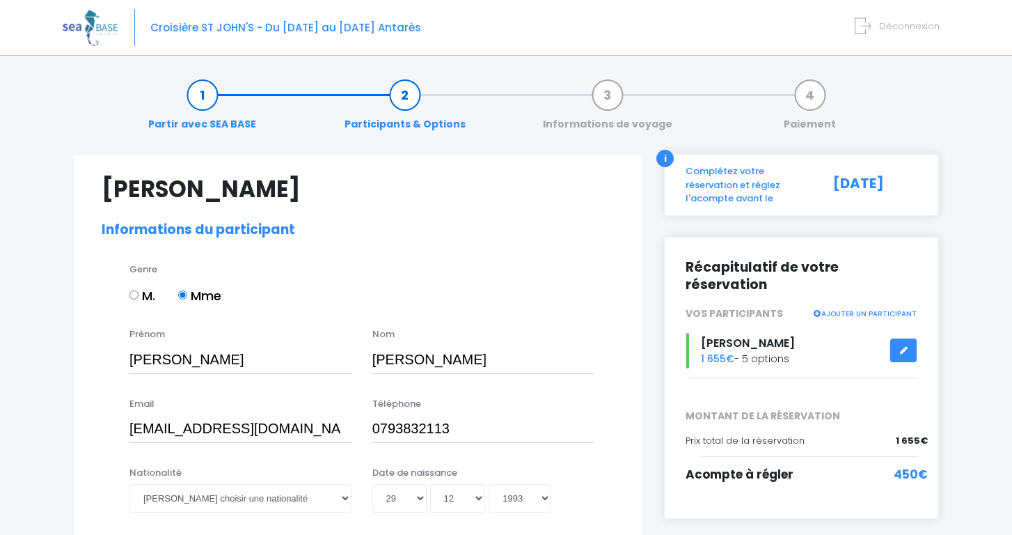
select select "[GEOGRAPHIC_DATA]"
select select "PADI Open Water diver"
select select "38/39"
select select "XS"
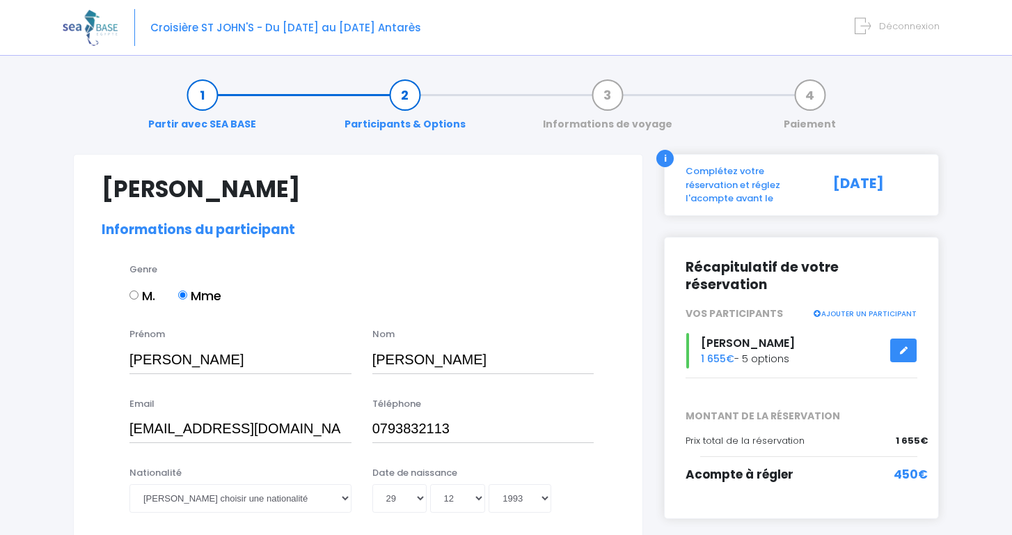
click at [906, 350] on icon at bounding box center [904, 350] width 10 height 0
click at [904, 350] on icon at bounding box center [904, 350] width 10 height 0
click at [139, 121] on li "Partir avec SEA BASE" at bounding box center [202, 110] width 203 height 44
click at [132, 118] on li "Partir avec SEA BASE" at bounding box center [202, 110] width 203 height 44
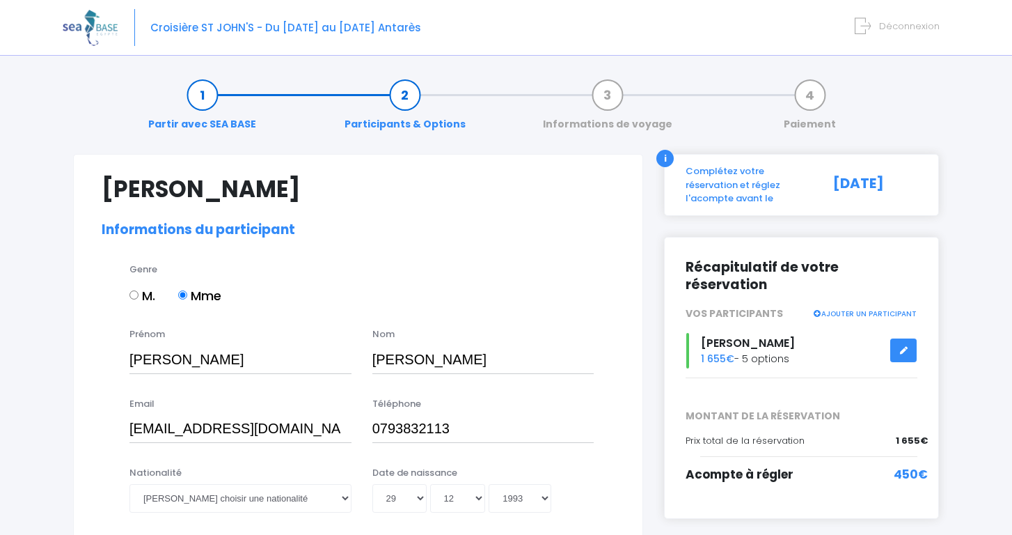
select select "Suisse"
select select "PADI Open Water diver"
select select "38/39"
select select "XS"
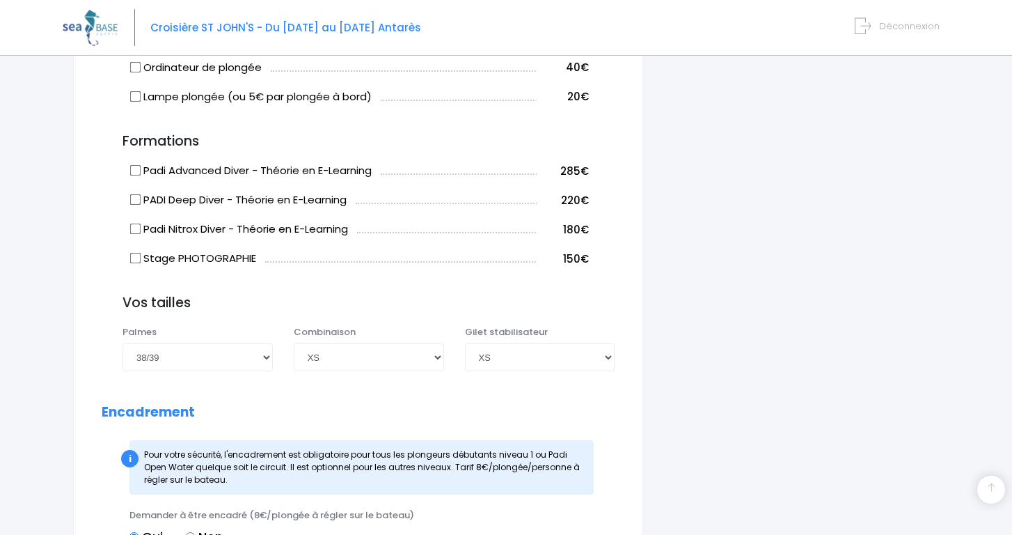
scroll to position [1183, 0]
click at [141, 167] on label "Padi Advanced Diver - Théorie en E-Learning" at bounding box center [251, 172] width 241 height 16
click at [141, 167] on input "Padi Advanced Diver - Théorie en E-Learning" at bounding box center [135, 171] width 11 height 11
checkbox input "true"
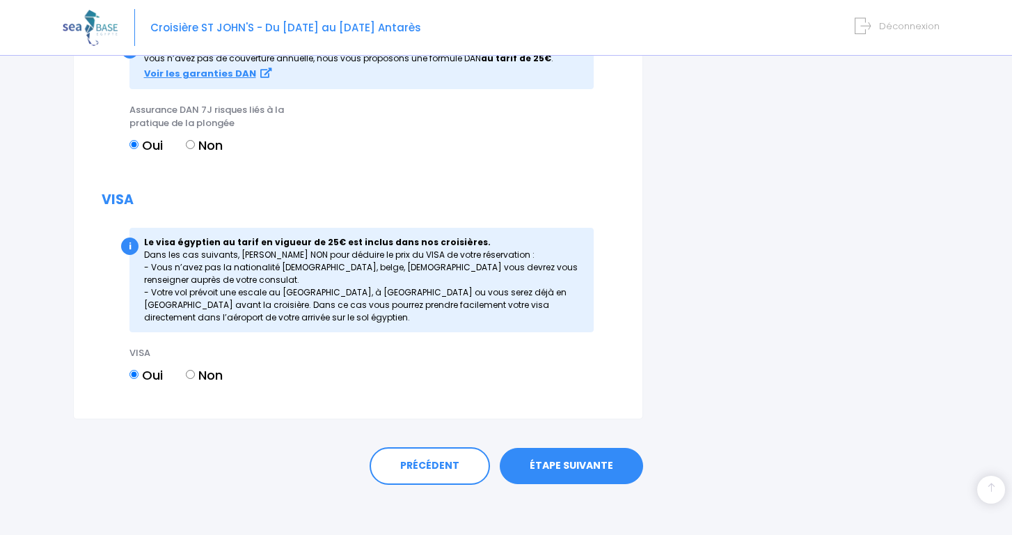
scroll to position [1772, 0]
click at [579, 464] on link "ÉTAPE SUIVANTE" at bounding box center [571, 466] width 143 height 36
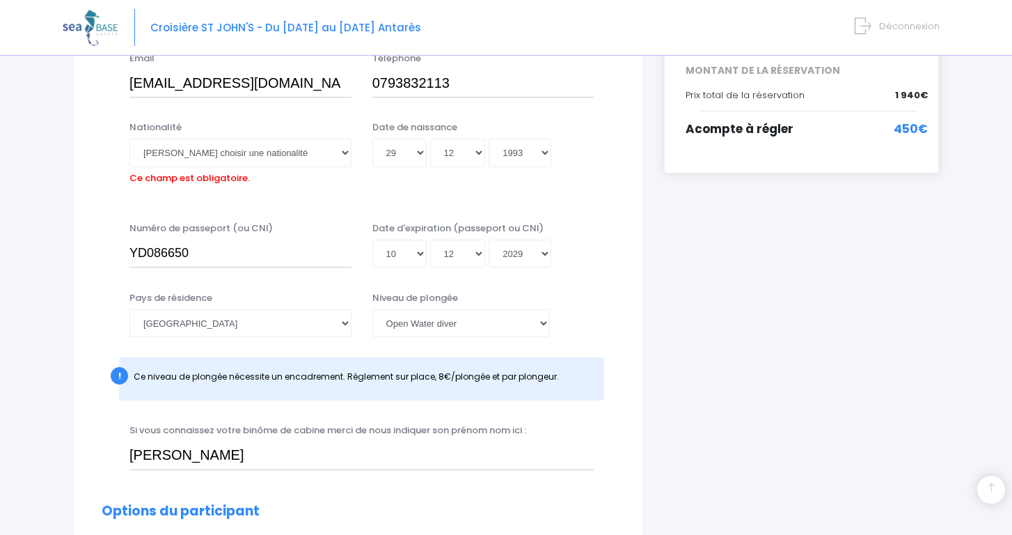
scroll to position [345, 0]
select select "Bresilienne"
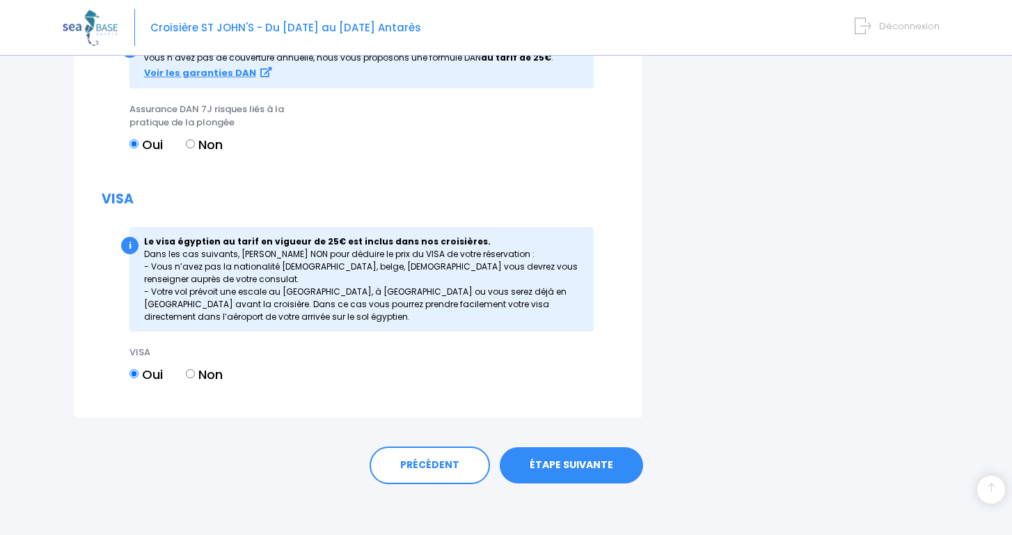
scroll to position [1772, 0]
click at [559, 466] on link "ÉTAPE SUIVANTE" at bounding box center [571, 466] width 143 height 36
click at [611, 464] on link "ÉTAPE SUIVANTE" at bounding box center [571, 466] width 143 height 36
click at [559, 469] on link "ÉTAPE SUIVANTE" at bounding box center [571, 466] width 143 height 36
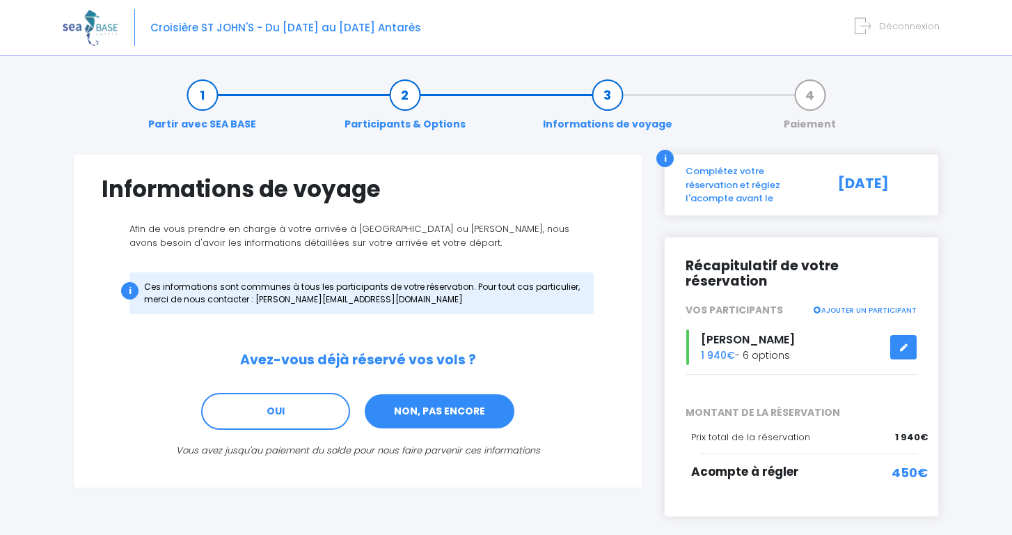
click at [439, 427] on link "NON, PAS ENCORE" at bounding box center [439, 412] width 152 height 38
click at [483, 407] on link "NON, PAS ENCORE" at bounding box center [439, 412] width 152 height 38
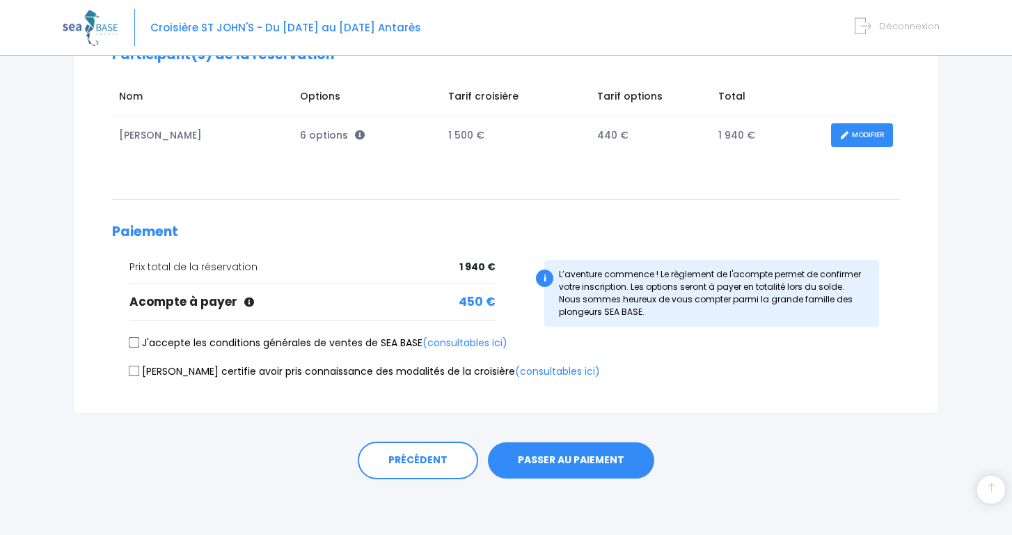
scroll to position [212, 0]
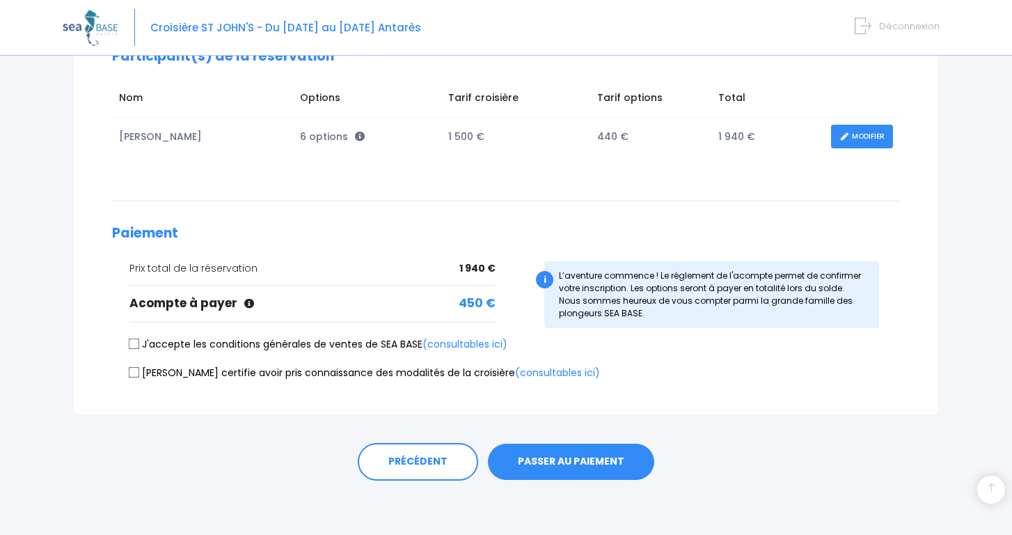
click at [138, 342] on input "J'accepte les conditions générales de ventes de SEA BASE (consultables ici)" at bounding box center [134, 343] width 11 height 11
checkbox input "true"
click at [137, 370] on input "Je certifie avoir pris connaissance des modalités de la croisière (consultables…" at bounding box center [134, 371] width 11 height 11
checkbox input "true"
click at [591, 462] on button "PASSER AU PAIEMENT" at bounding box center [571, 461] width 166 height 36
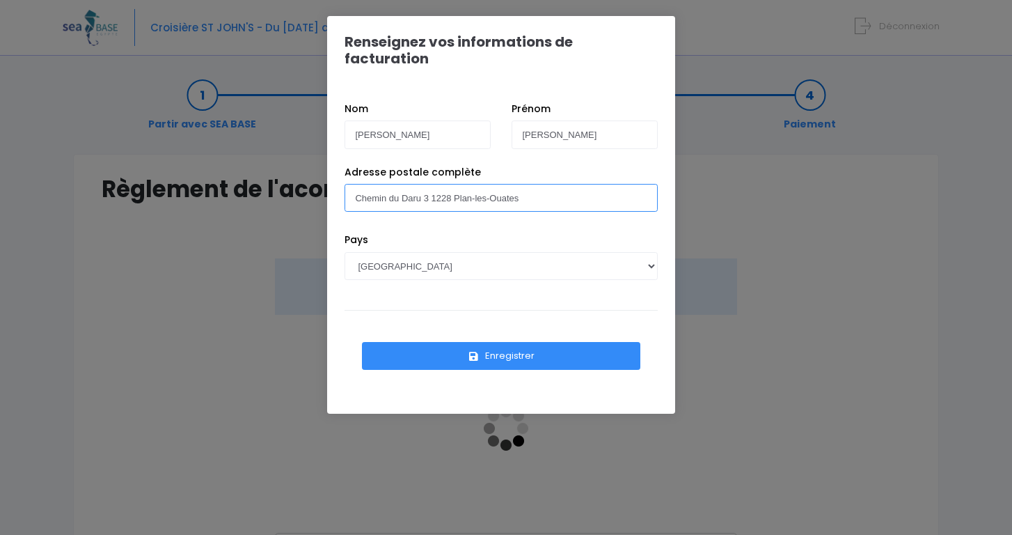
type input "Chemin du Daru 3 1228 Plan-les-Ouates"
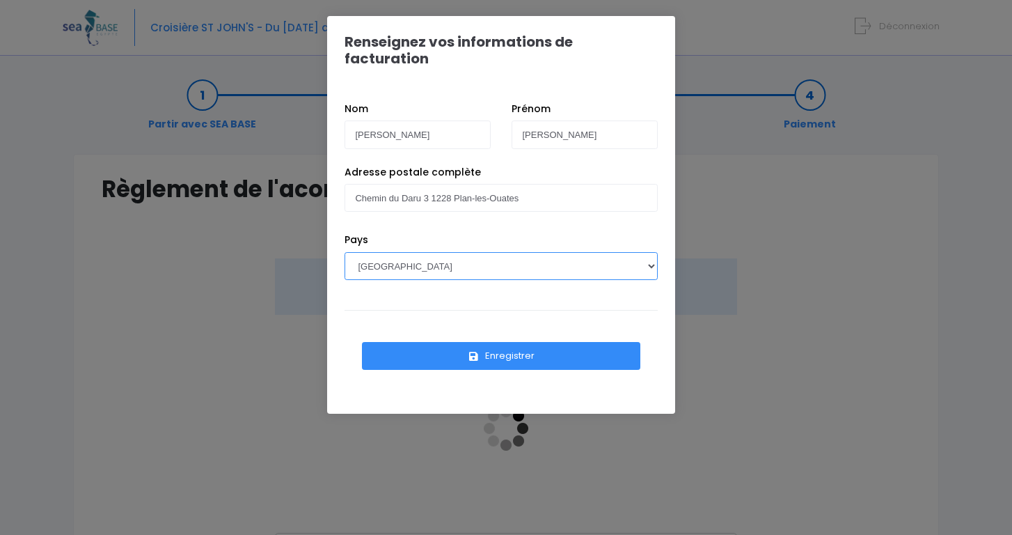
select select "CH"
click at [578, 342] on button "Enregistrer" at bounding box center [501, 356] width 278 height 28
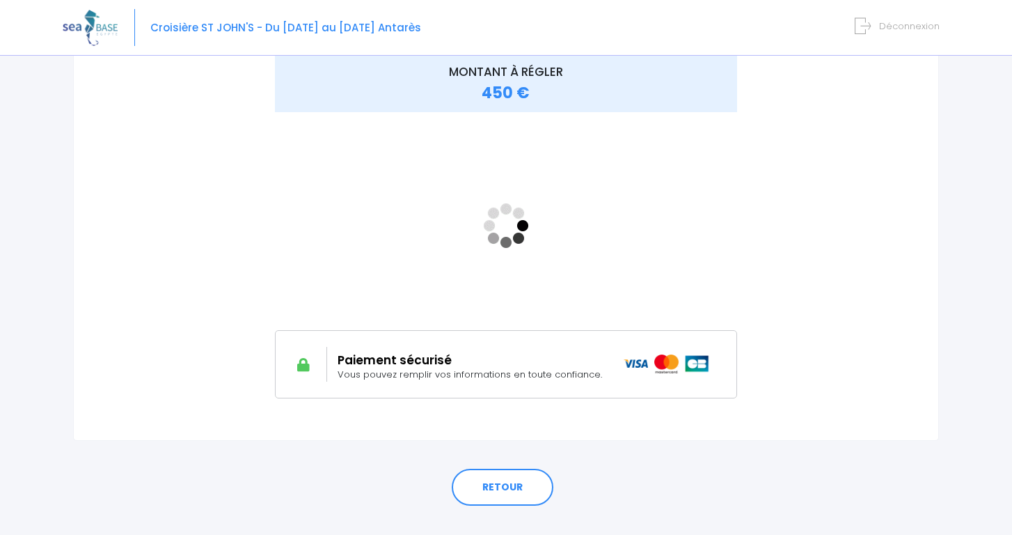
scroll to position [204, 0]
